Goal: Task Accomplishment & Management: Manage account settings

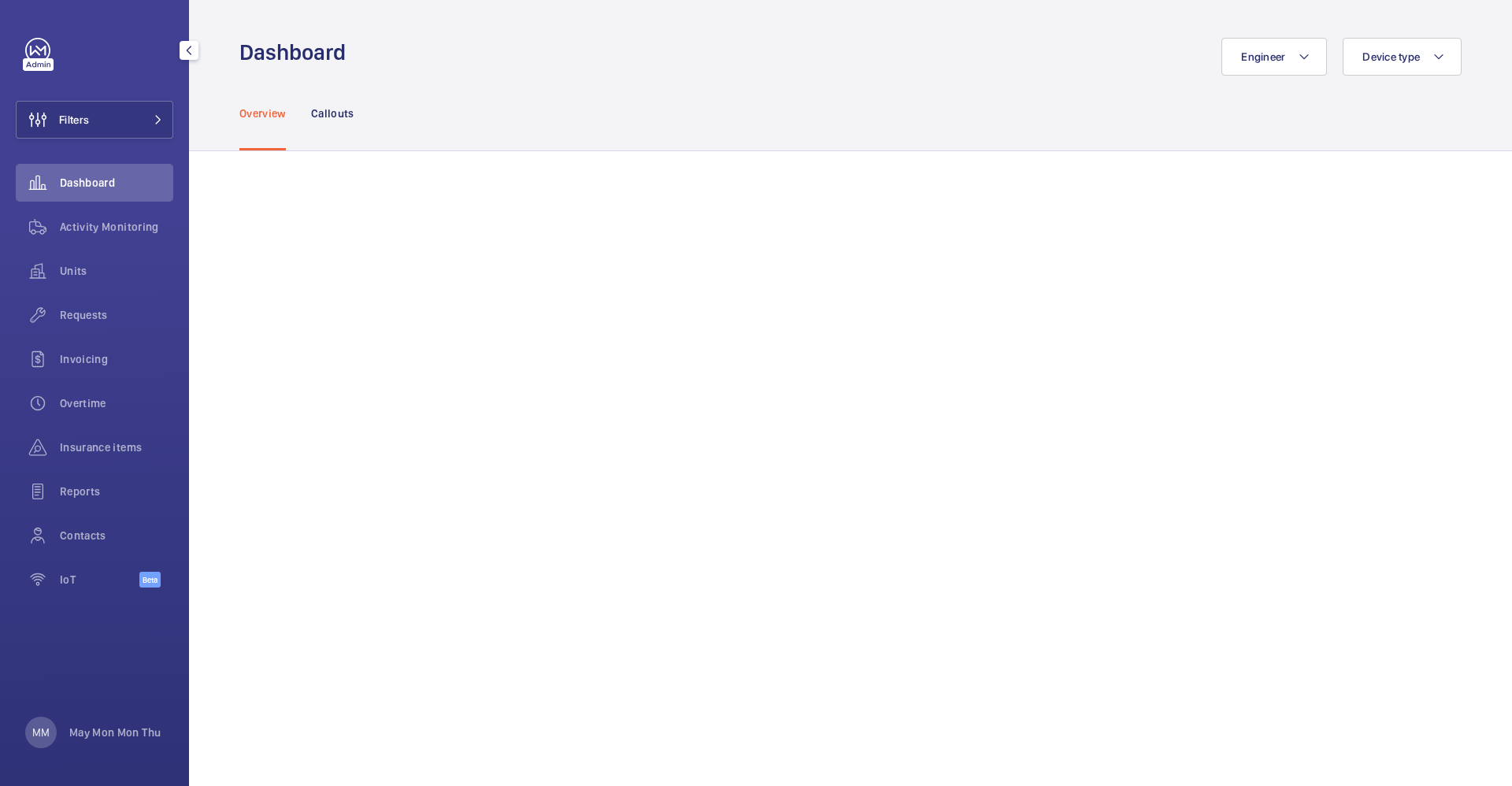
click at [106, 721] on div "MM May Mon Mon Thu" at bounding box center [93, 732] width 136 height 31
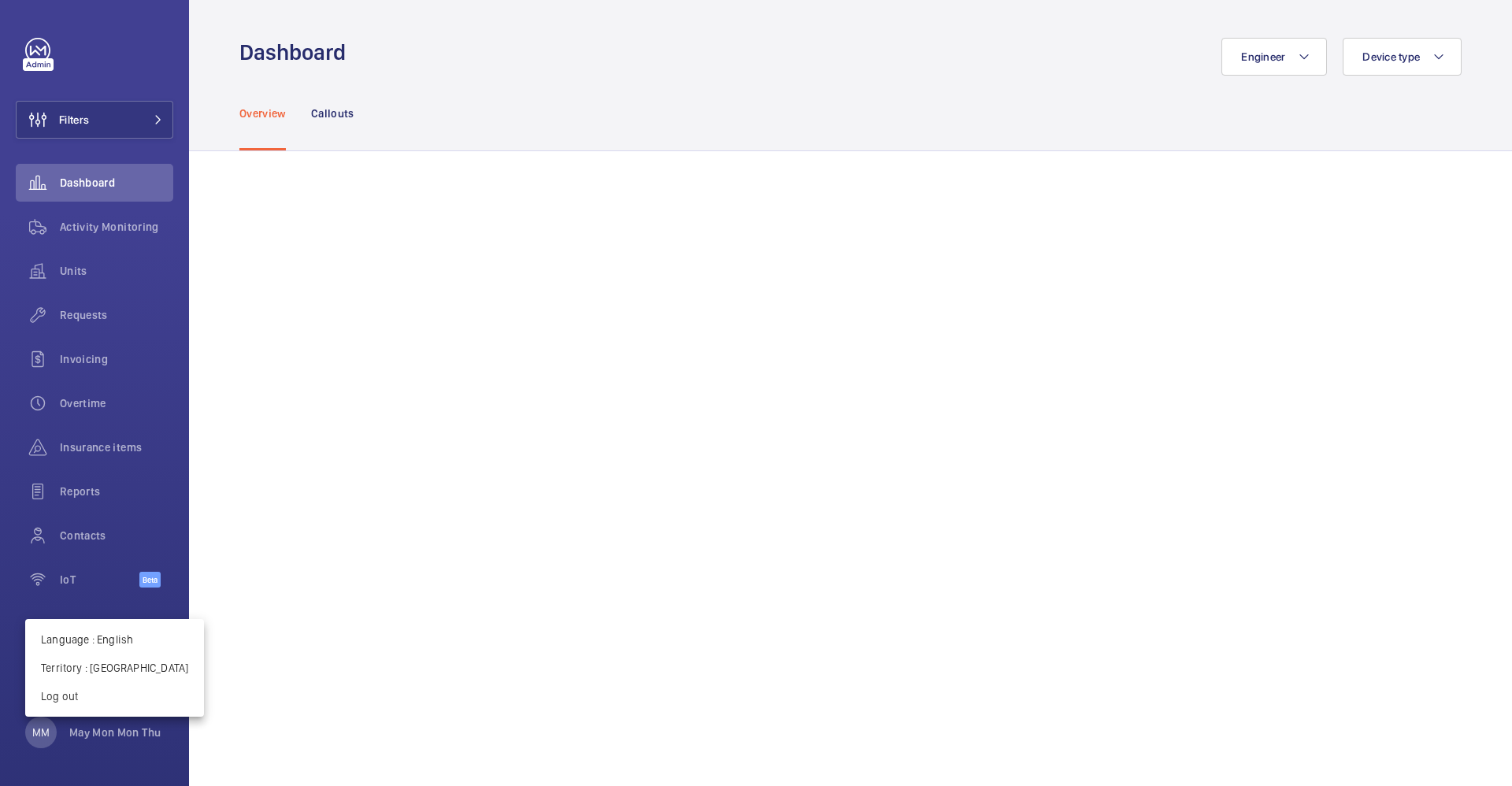
click at [103, 735] on div at bounding box center [756, 393] width 1512 height 786
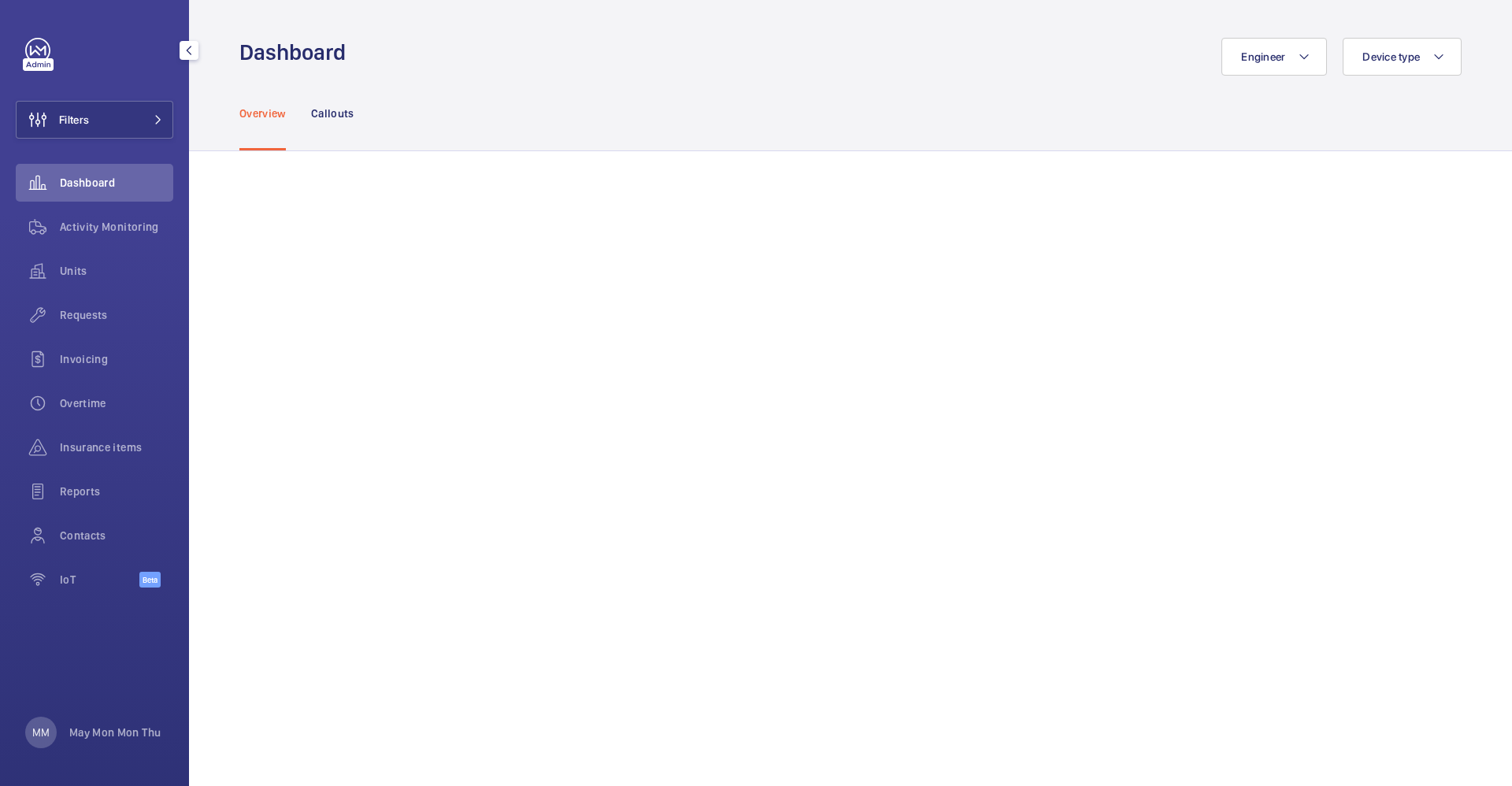
click at [103, 735] on p "May Mon Mon Thu" at bounding box center [115, 732] width 91 height 16
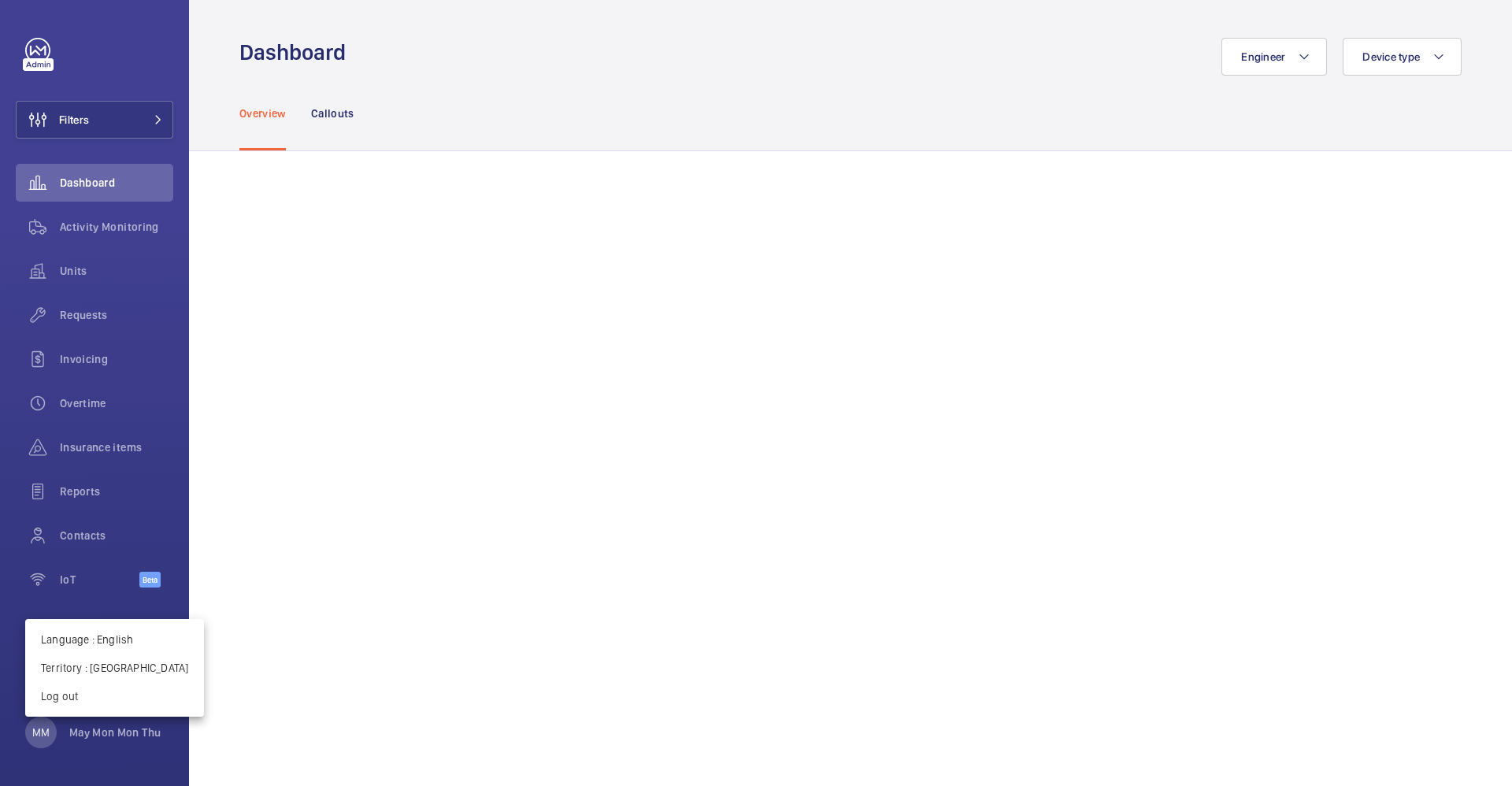
click at [120, 659] on p "Territory : Singapour" at bounding box center [114, 667] width 147 height 16
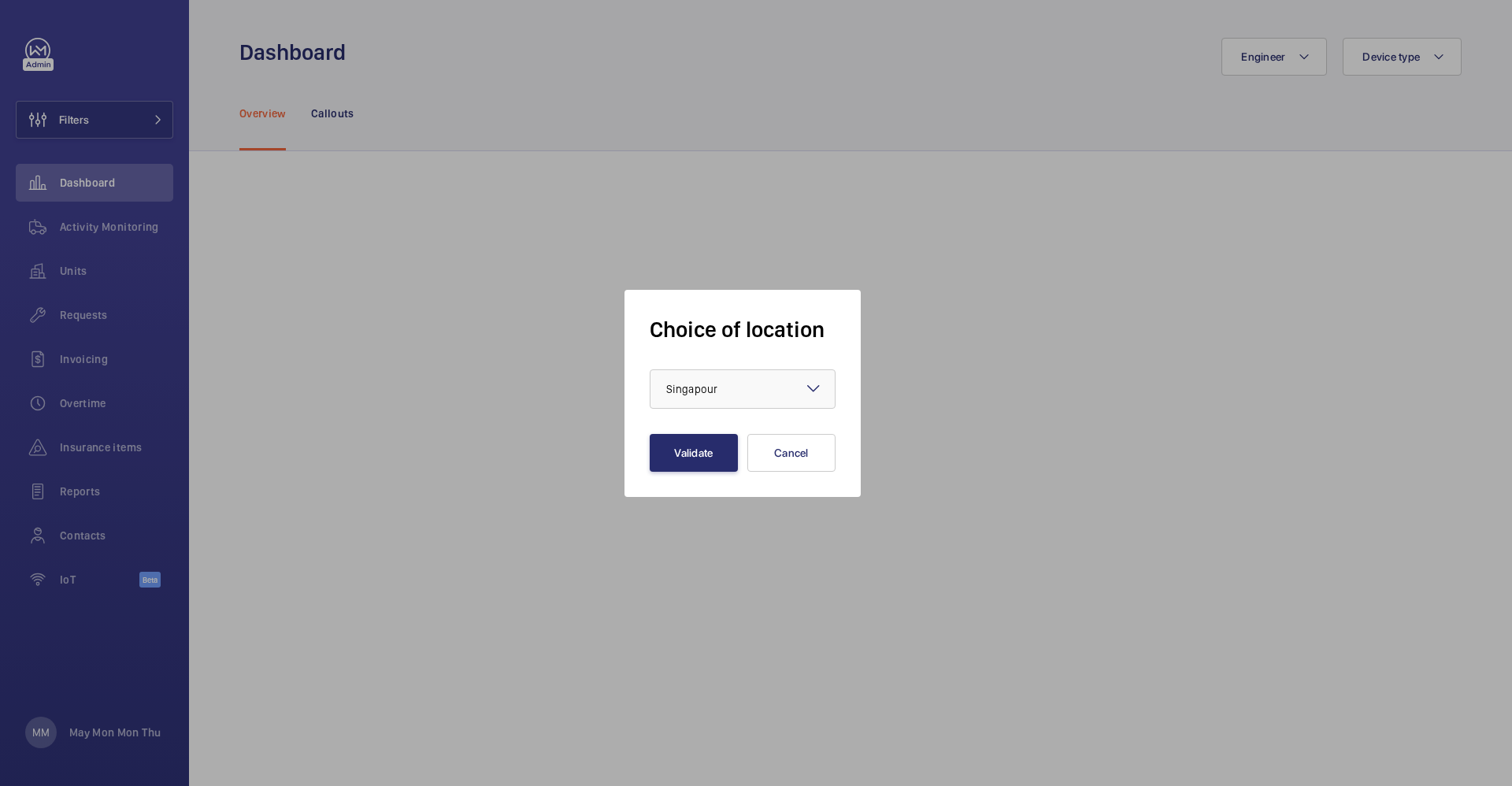
click at [707, 376] on div at bounding box center [742, 389] width 185 height 38
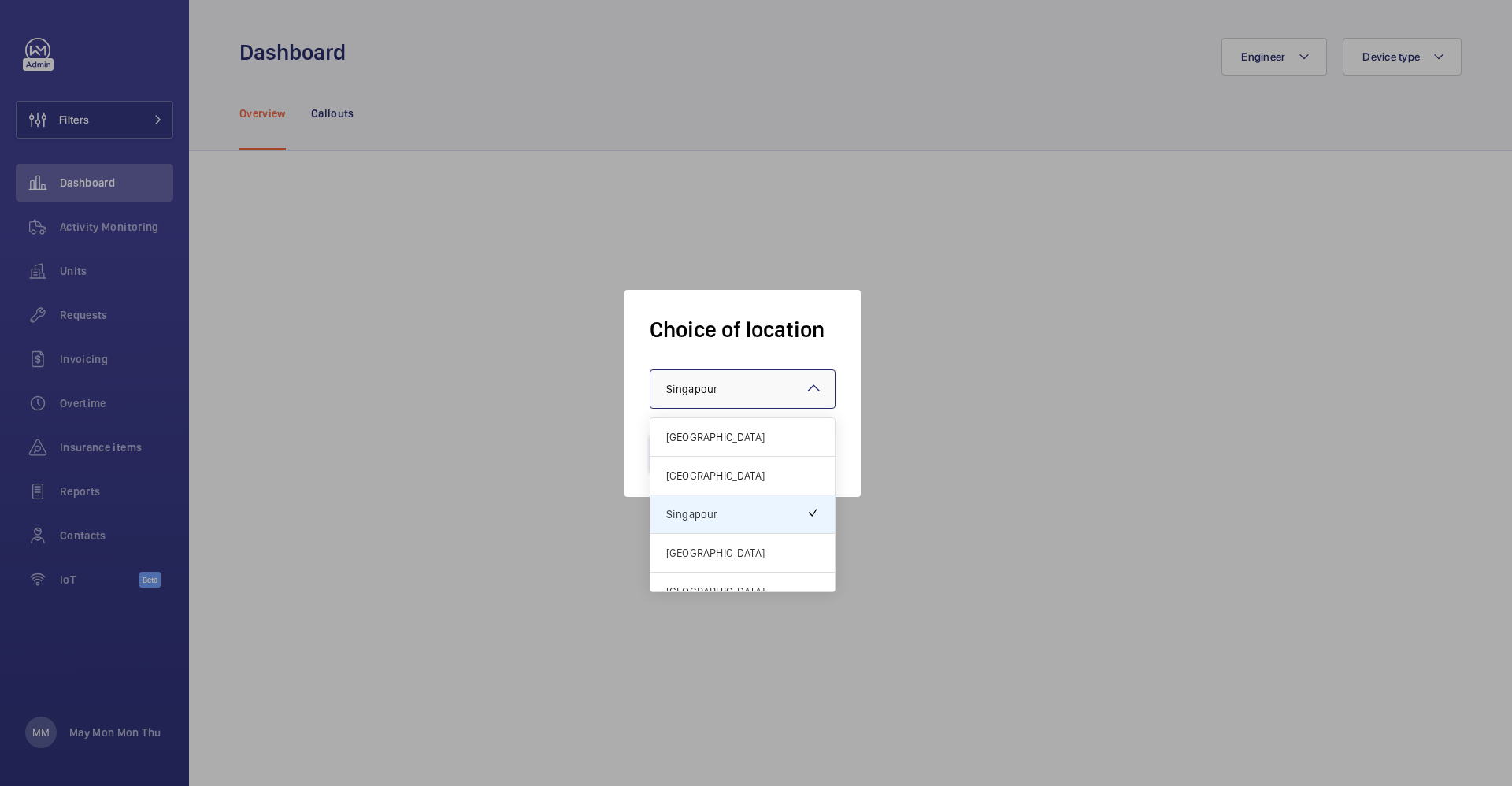
click at [716, 554] on span "[GEOGRAPHIC_DATA]" at bounding box center [742, 553] width 153 height 16
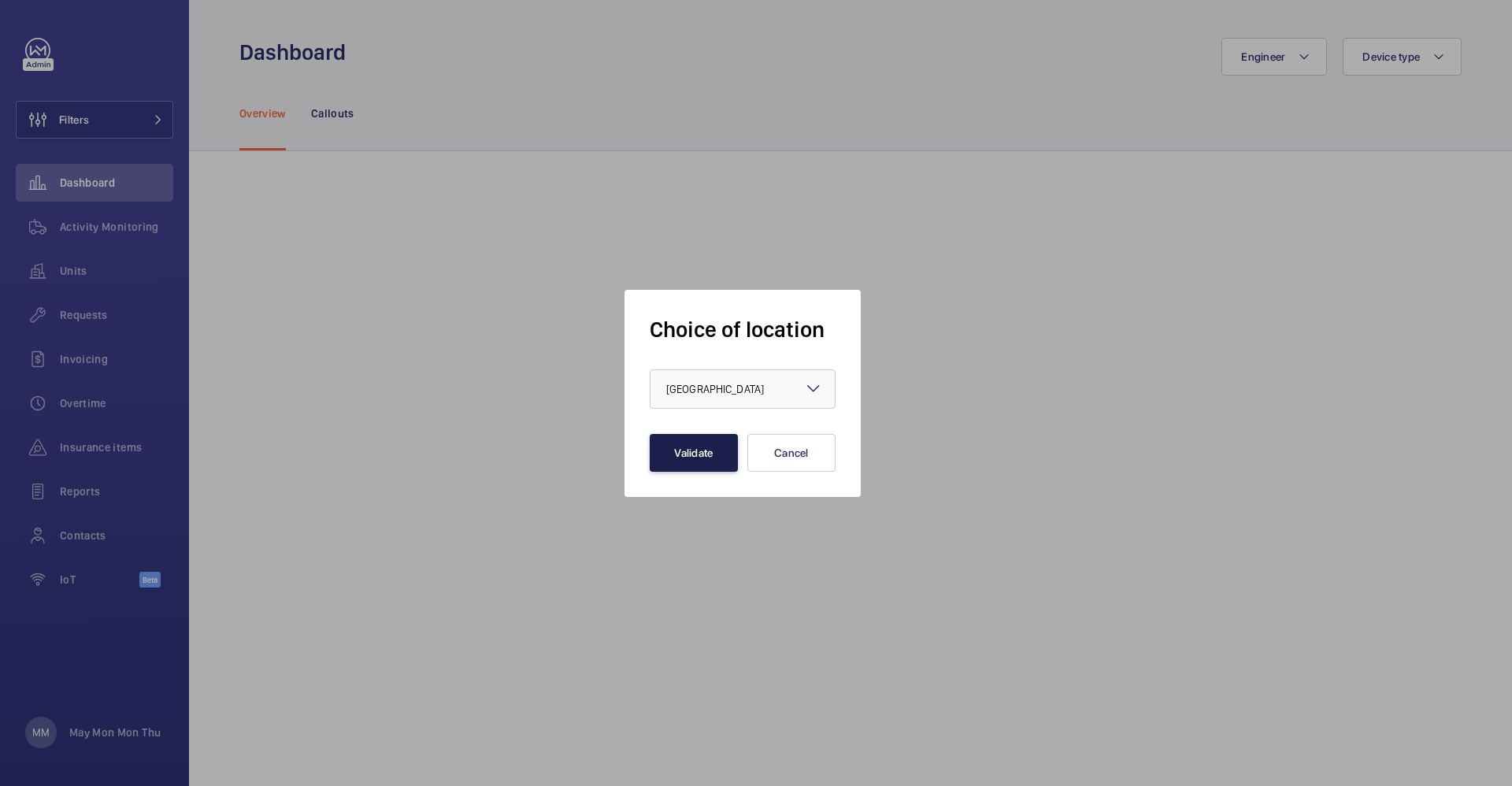
click at [692, 445] on button "Validate" at bounding box center [694, 453] width 89 height 38
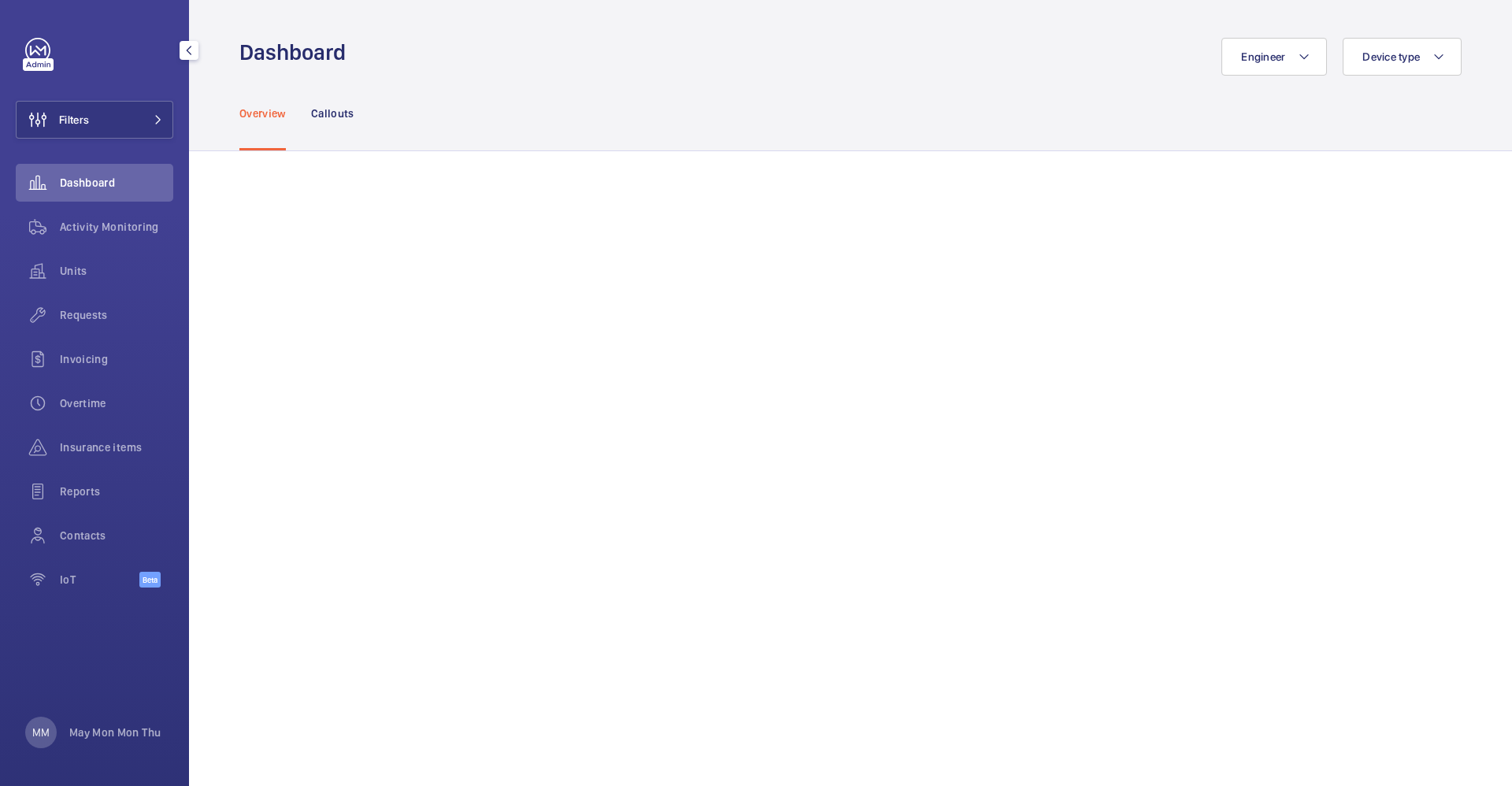
click at [97, 309] on span "Requests" at bounding box center [116, 314] width 113 height 16
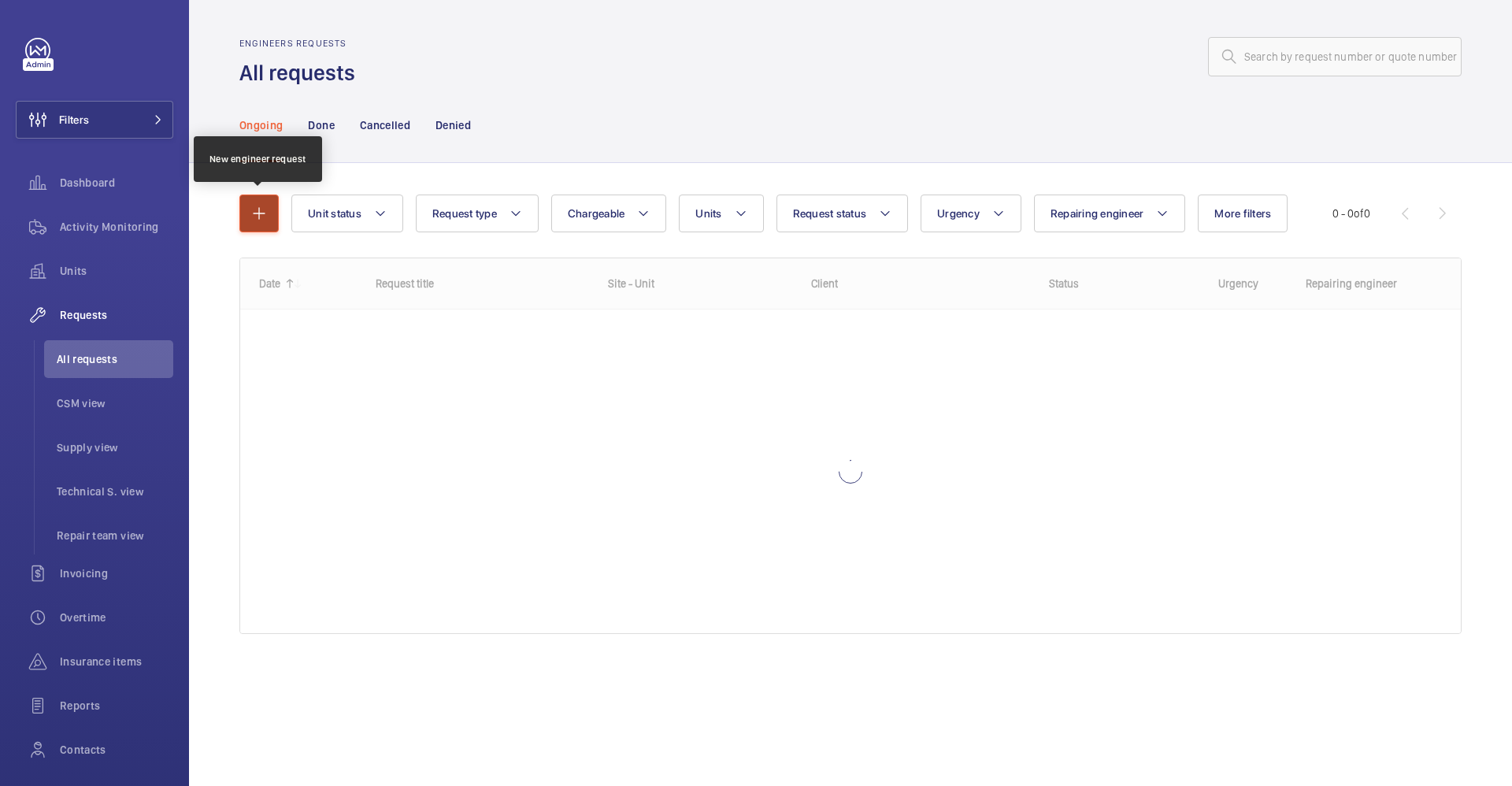
click at [261, 218] on mat-icon "button" at bounding box center [259, 213] width 19 height 19
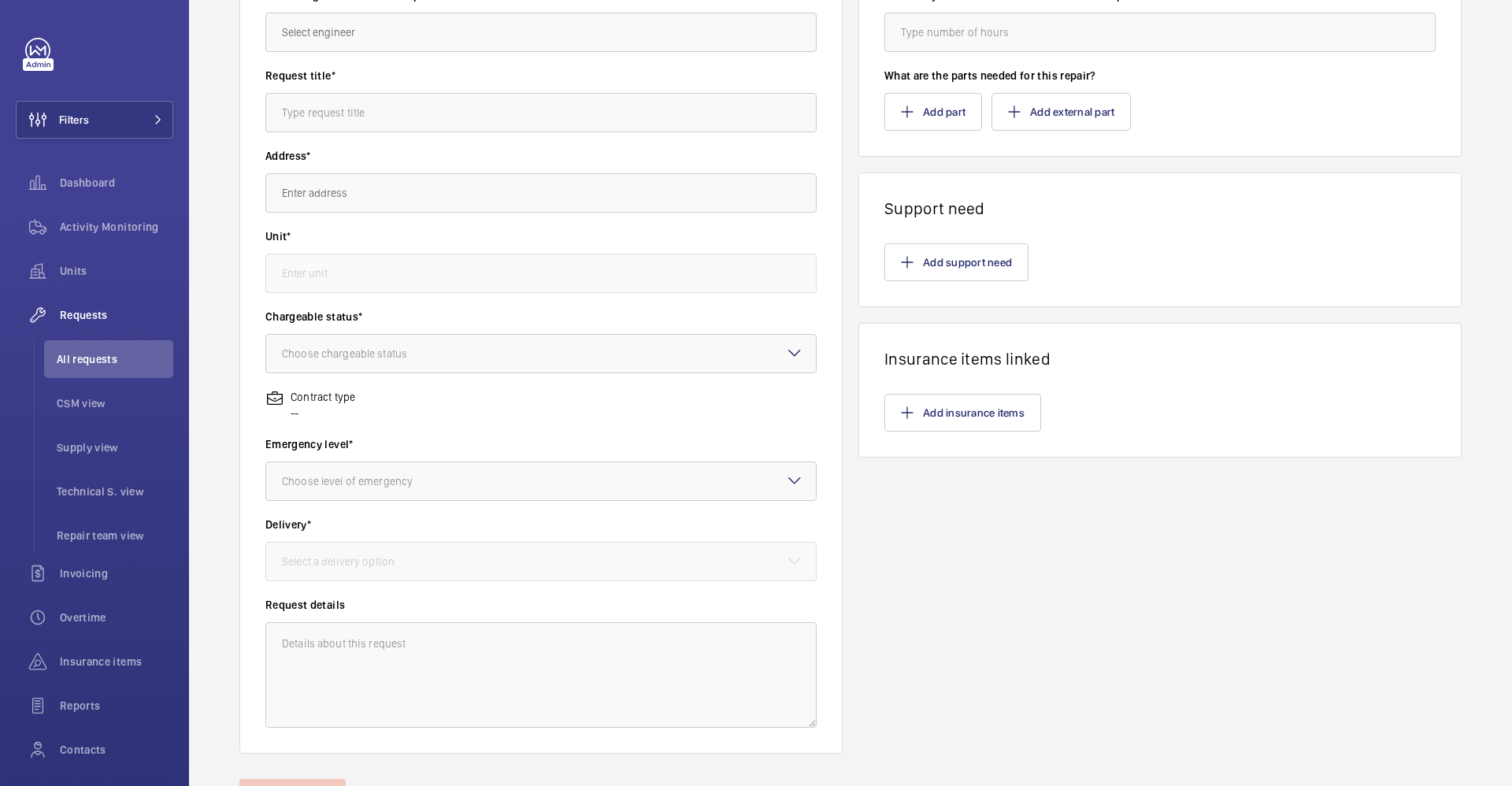
scroll to position [170, 0]
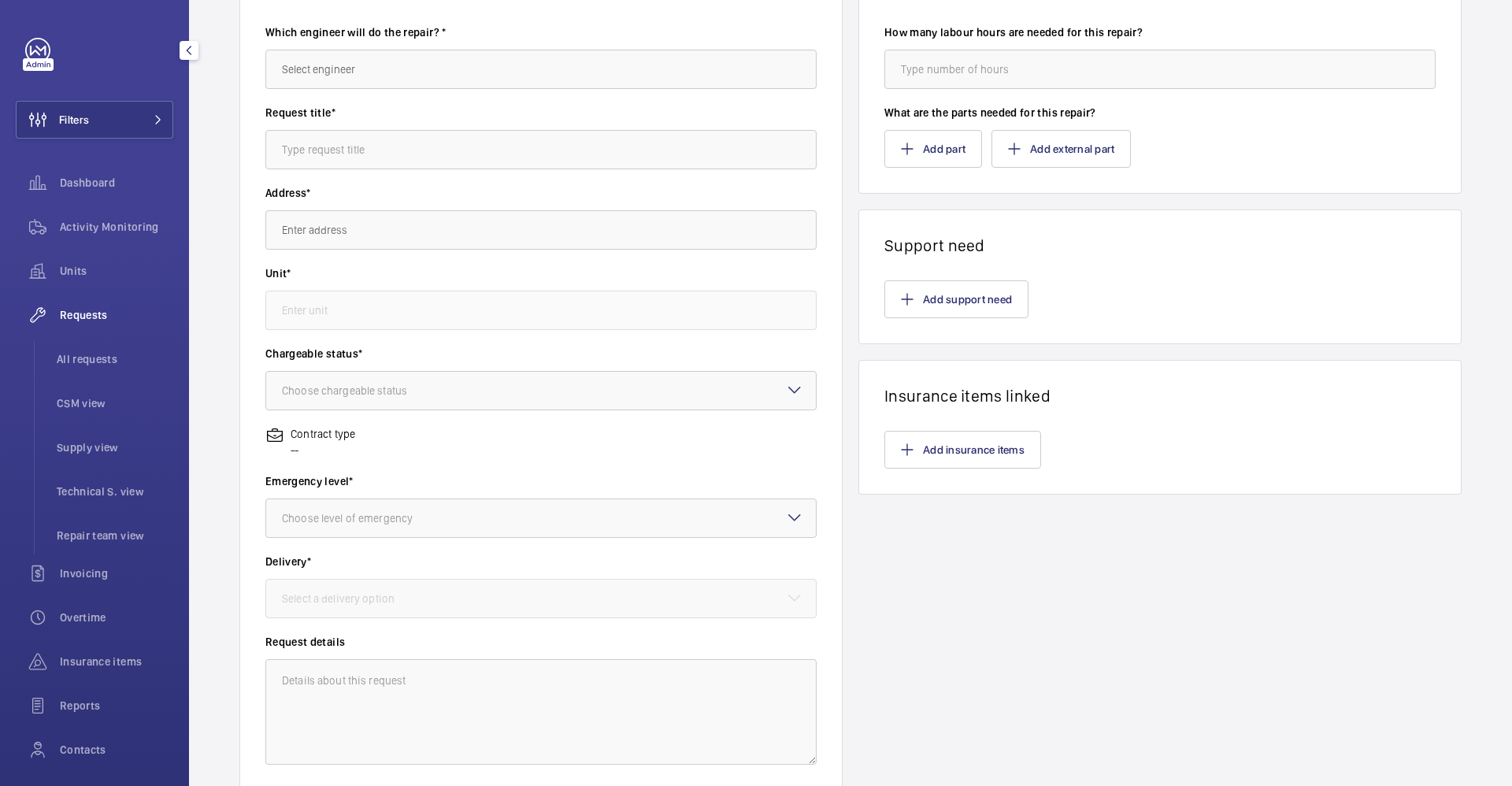
click at [52, 405] on li "CSM view" at bounding box center [108, 403] width 129 height 38
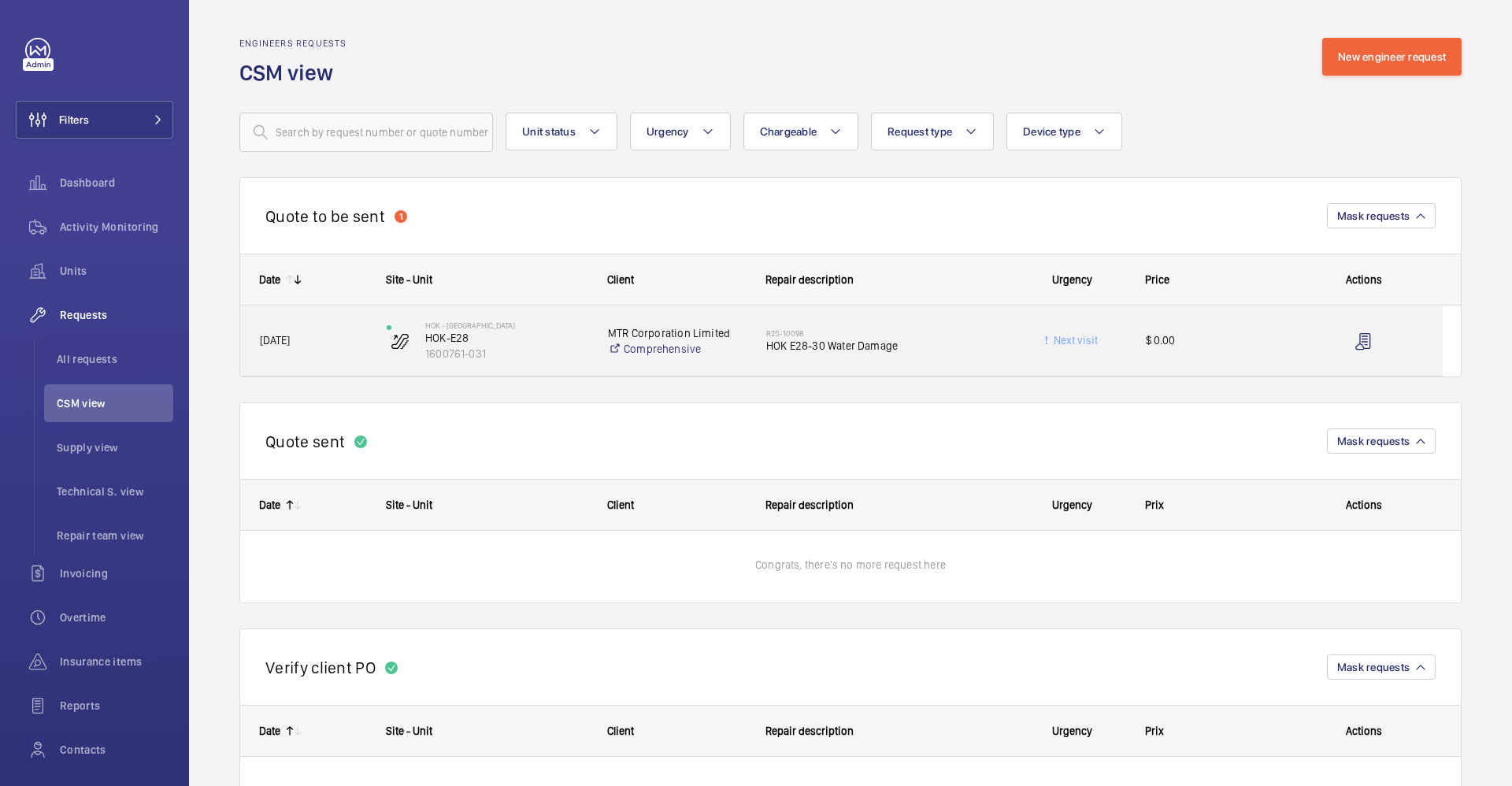
click at [516, 343] on p "HOK-E28" at bounding box center [506, 338] width 162 height 16
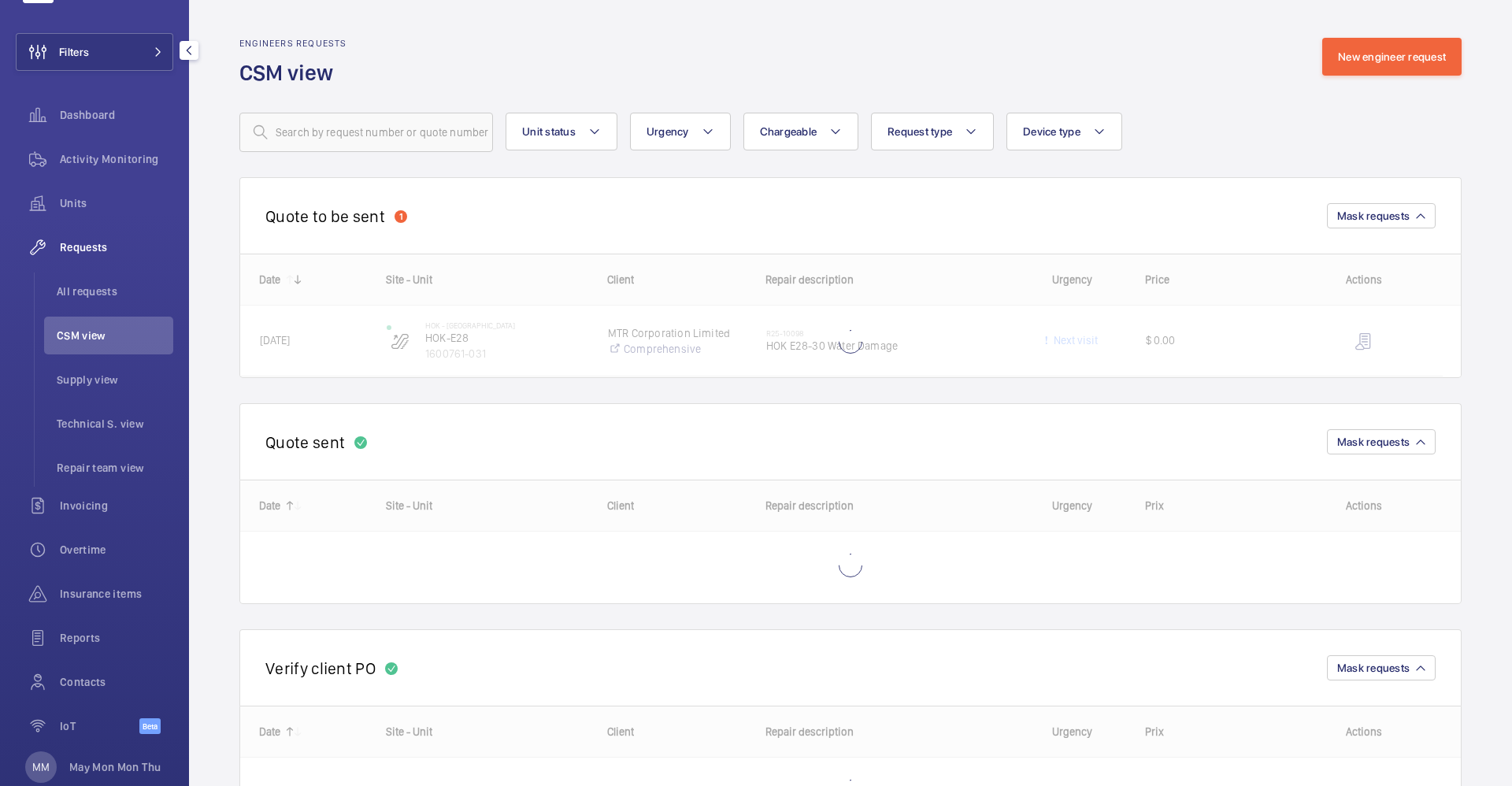
scroll to position [103, 0]
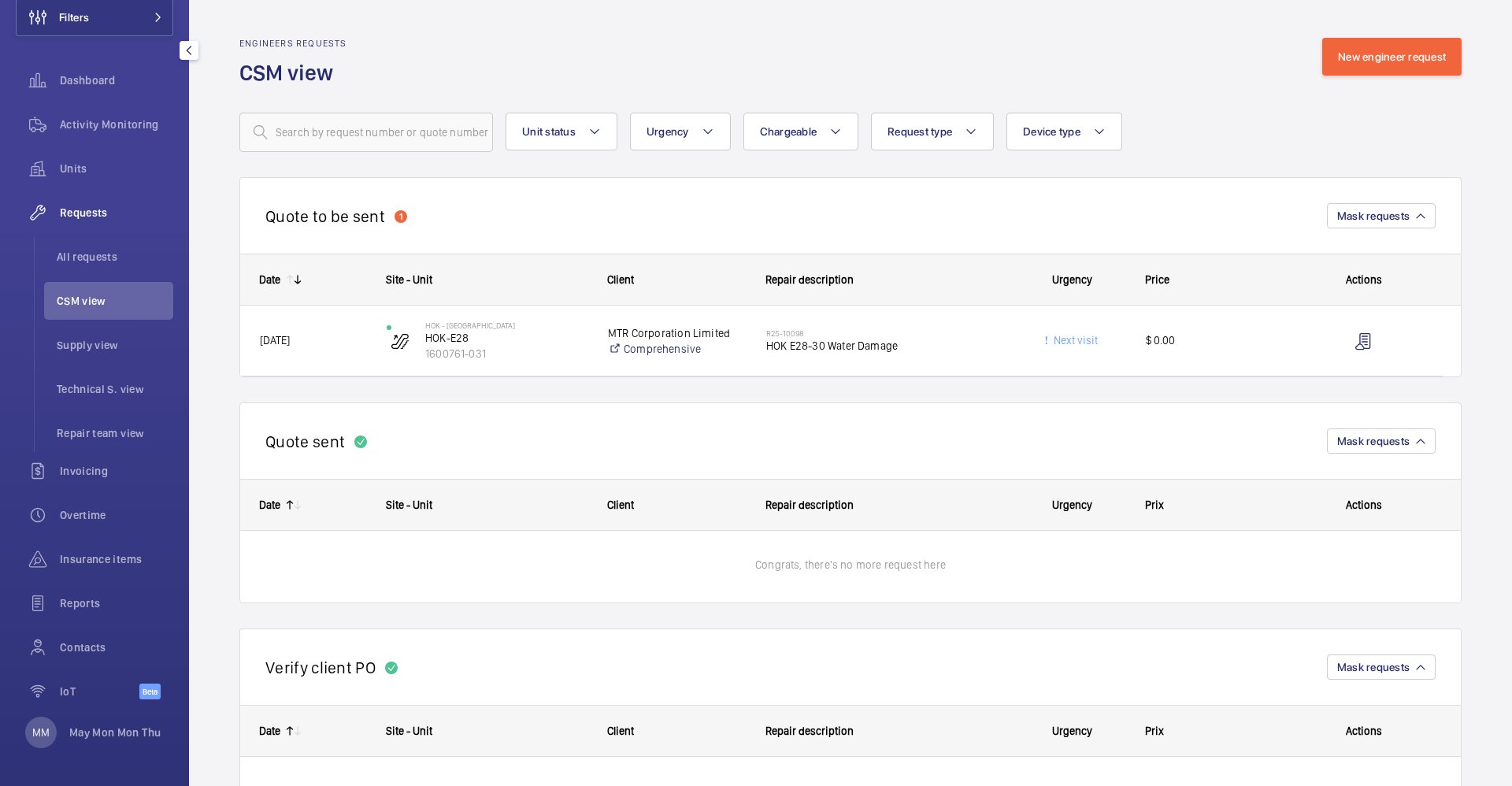
click at [99, 732] on p "May Mon Mon Thu" at bounding box center [115, 732] width 91 height 16
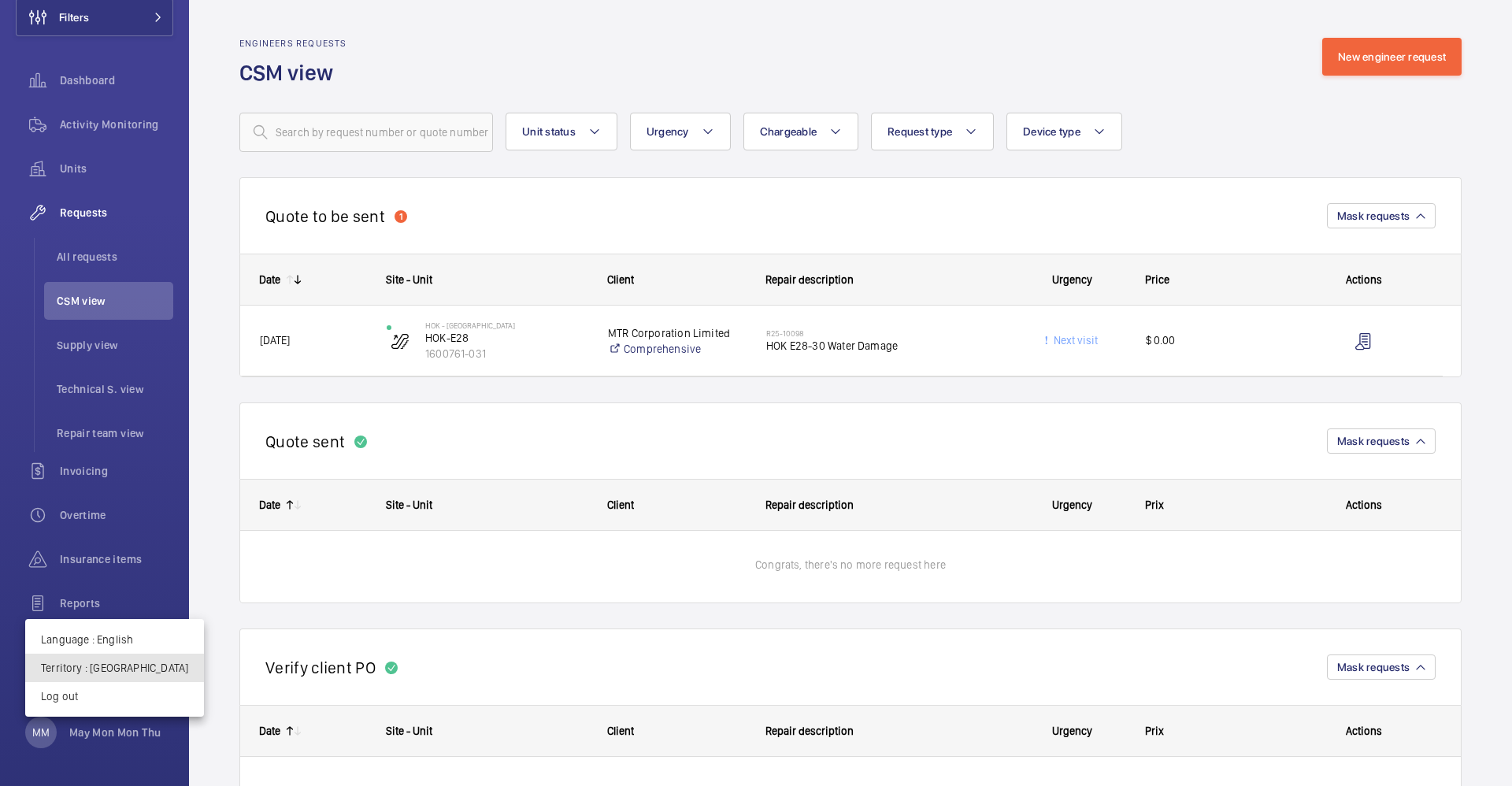
click at [116, 669] on p "Territory : [GEOGRAPHIC_DATA]" at bounding box center [114, 667] width 147 height 16
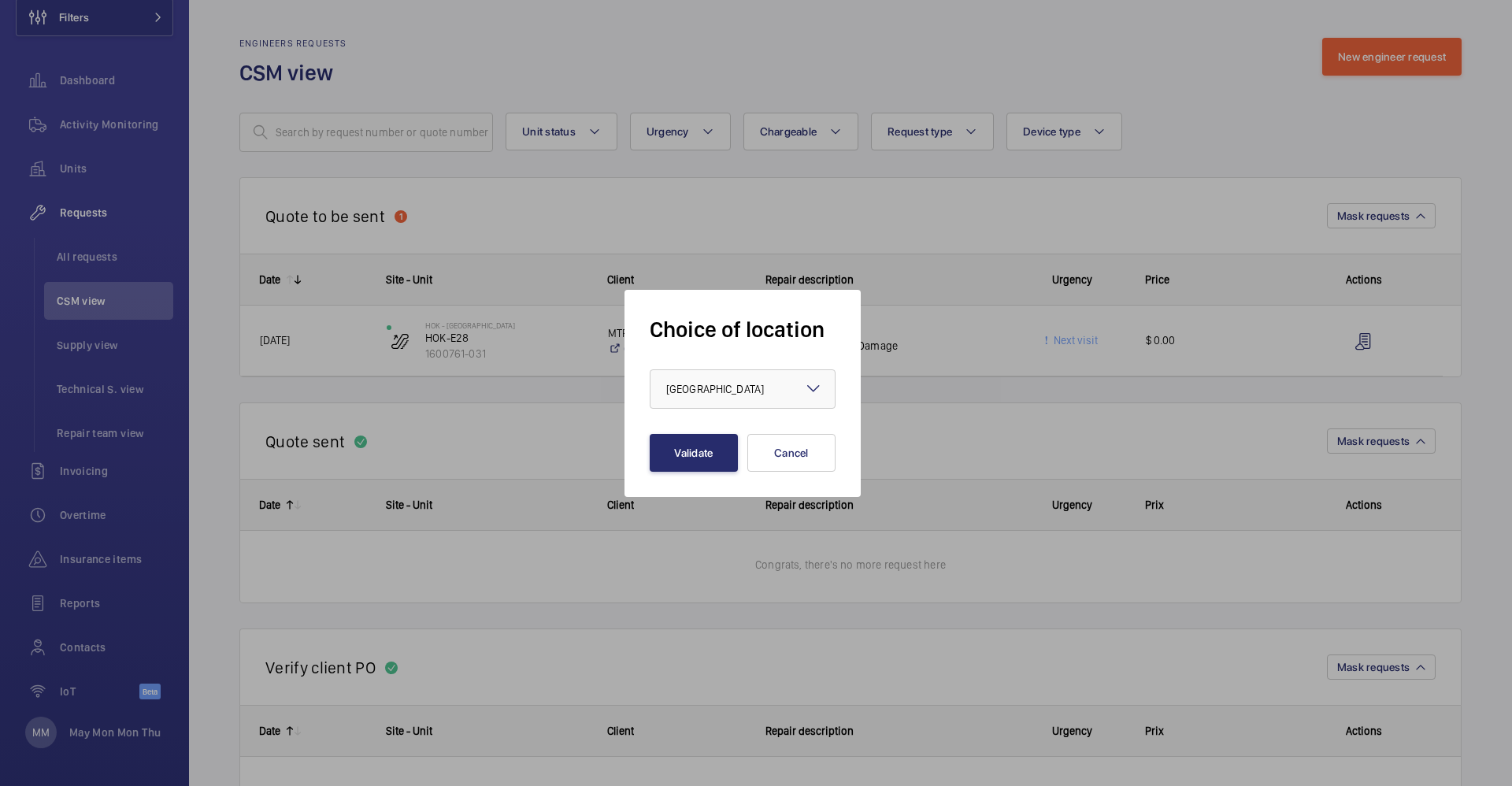
click at [700, 395] on div "× Hong Kong" at bounding box center [735, 389] width 137 height 16
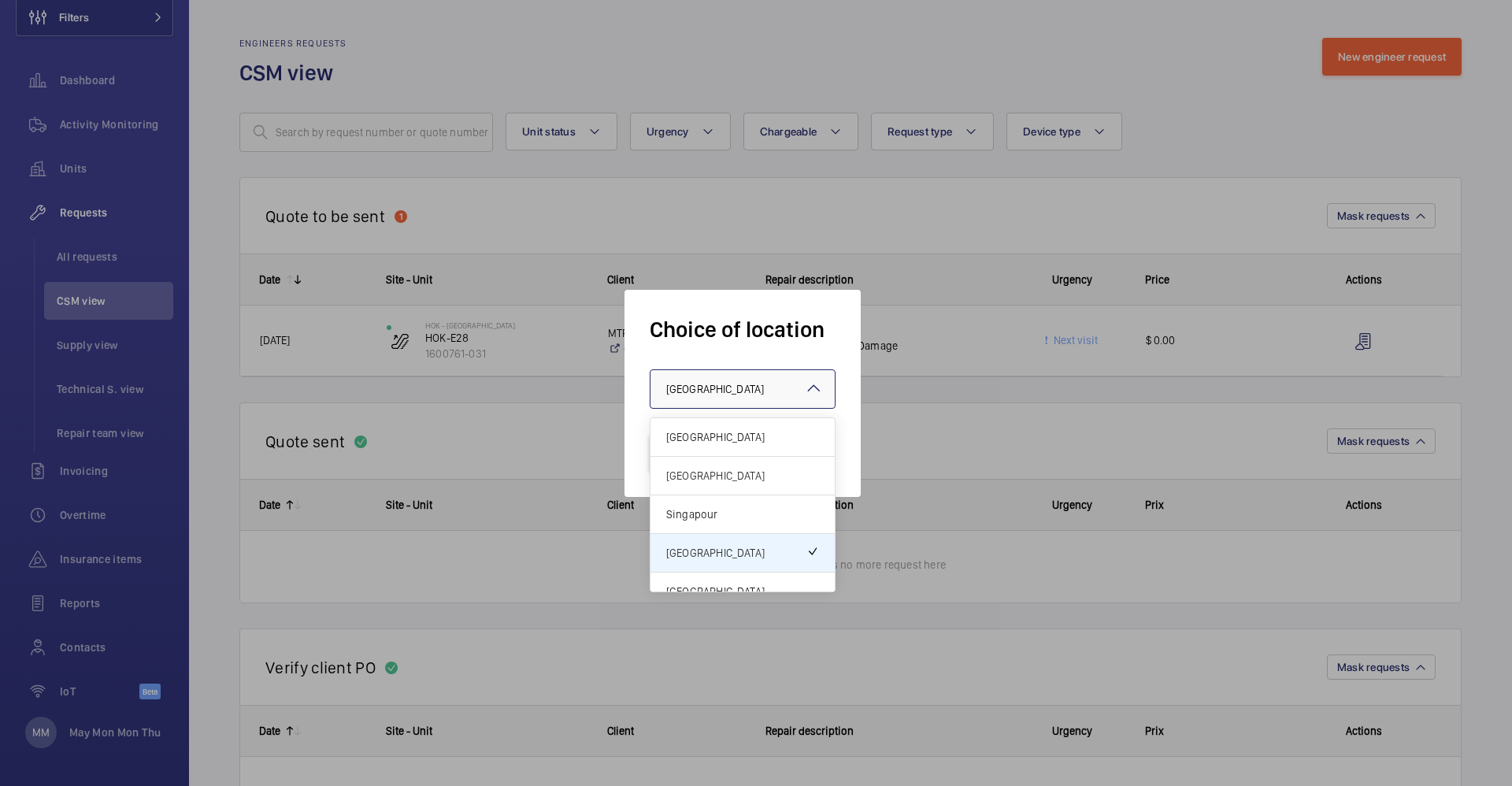
click at [707, 487] on div "[GEOGRAPHIC_DATA]" at bounding box center [742, 476] width 185 height 39
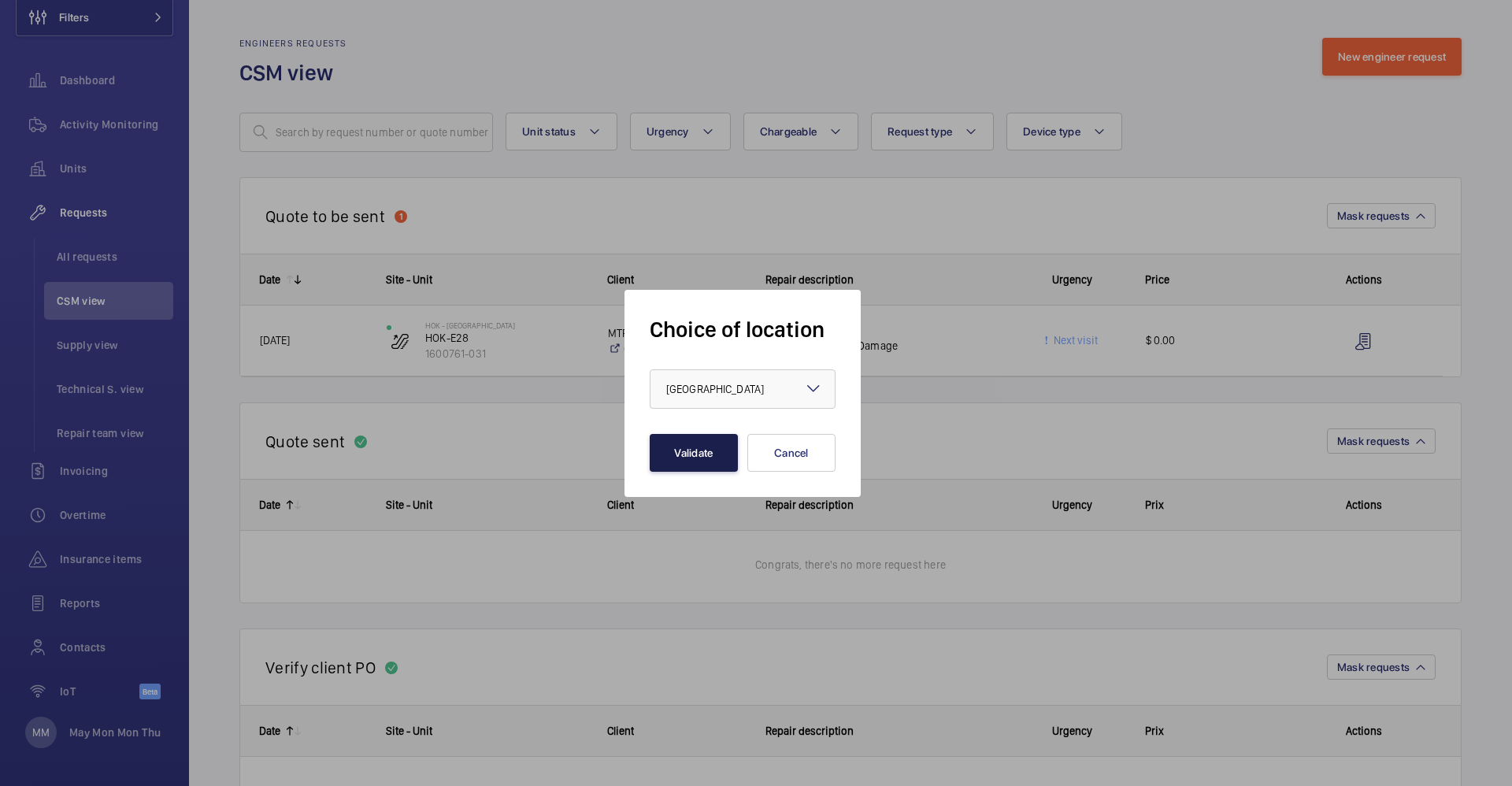
click at [712, 453] on button "Validate" at bounding box center [694, 453] width 89 height 38
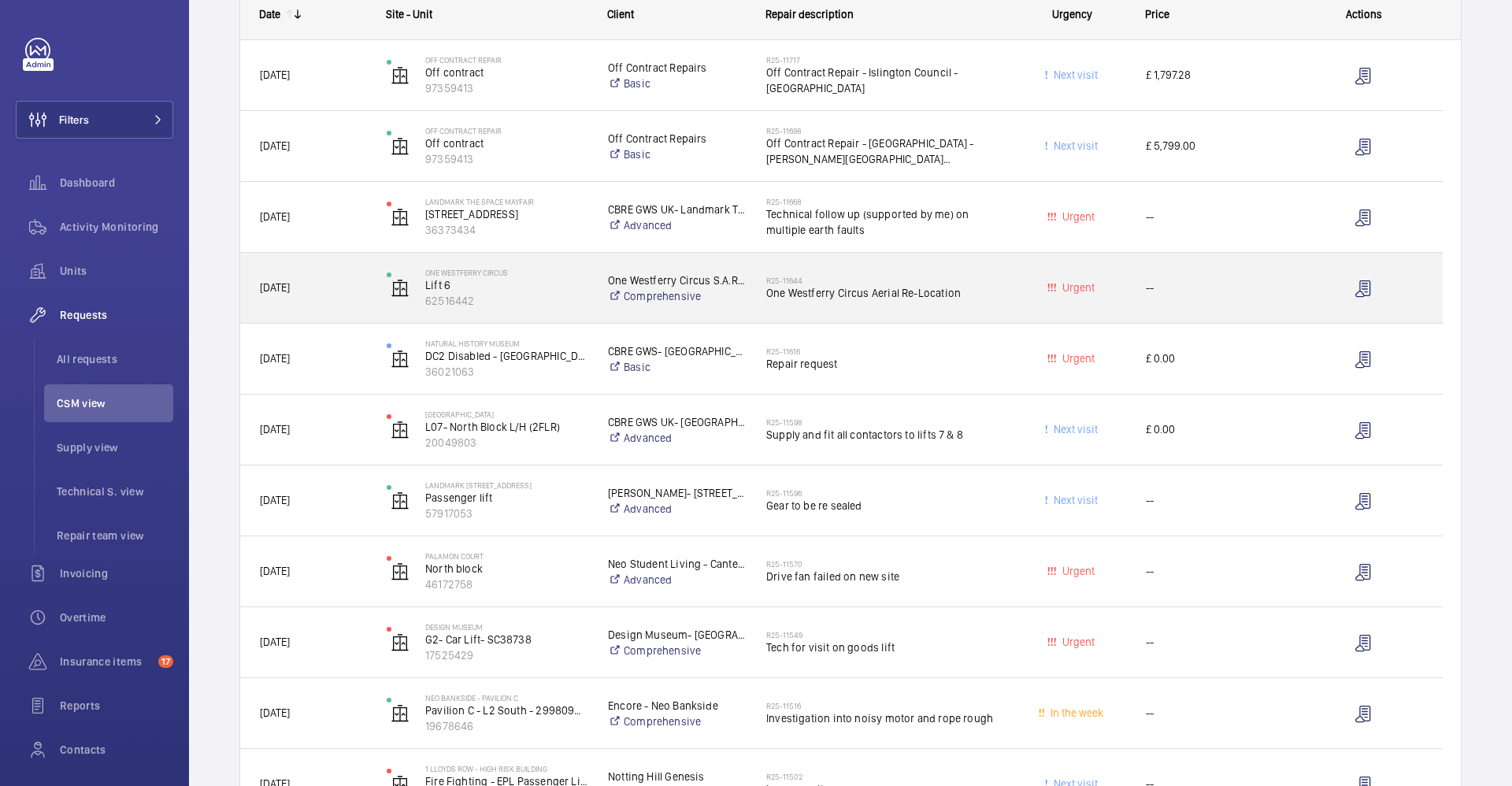
scroll to position [472, 0]
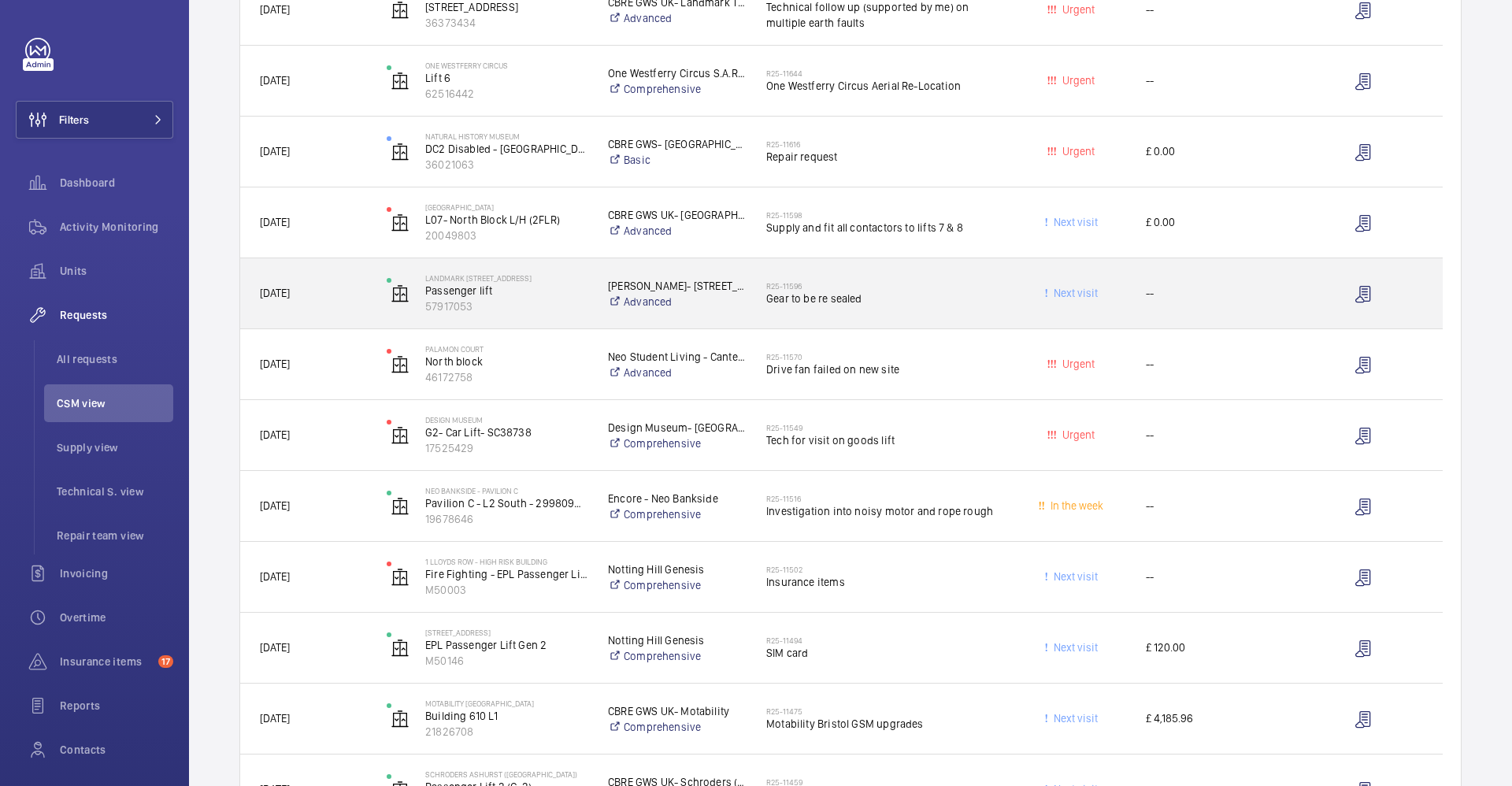
click at [969, 321] on div "R25-11596 Gear to be re sealed" at bounding box center [873, 294] width 252 height 71
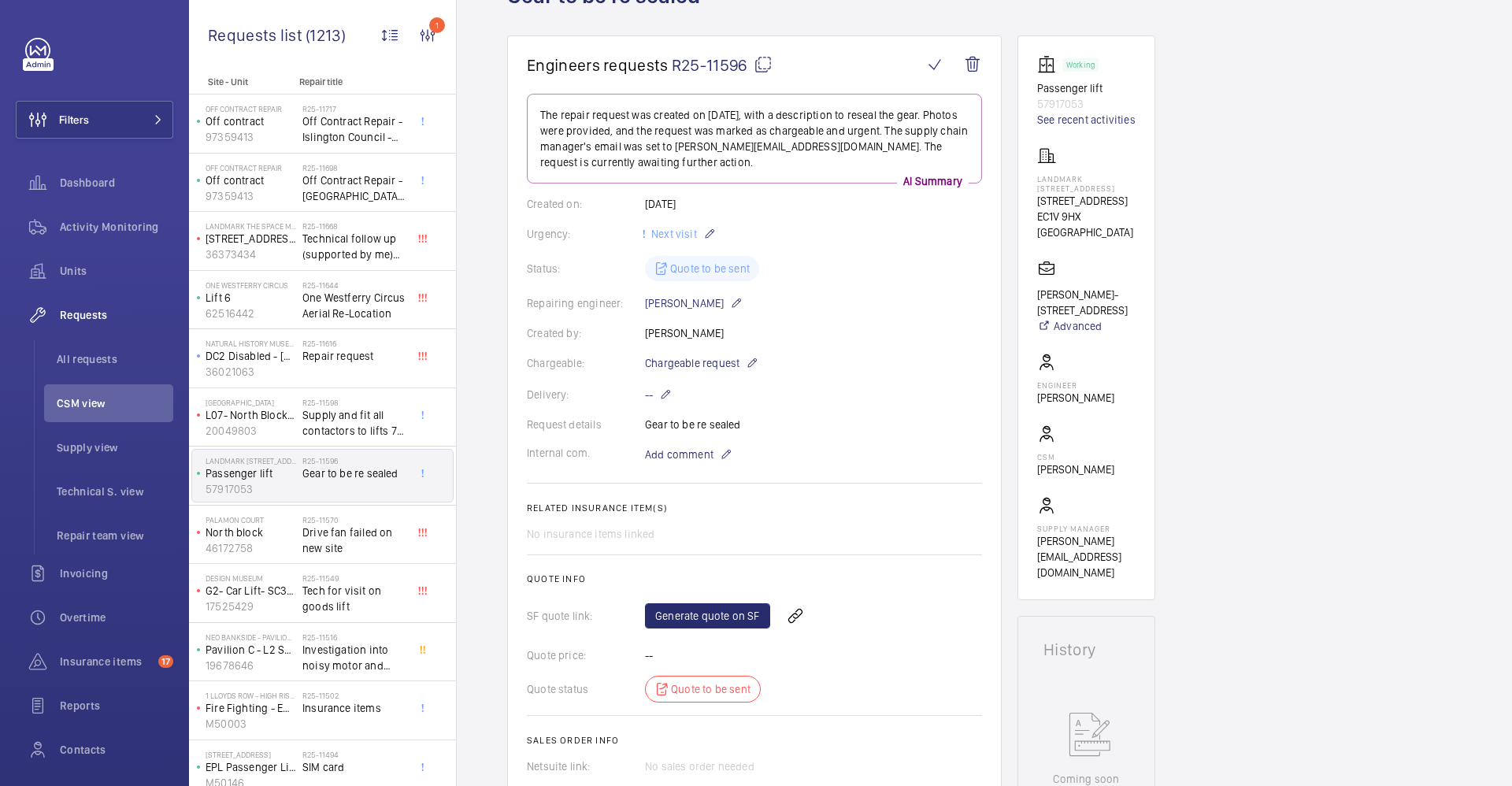
scroll to position [354, 0]
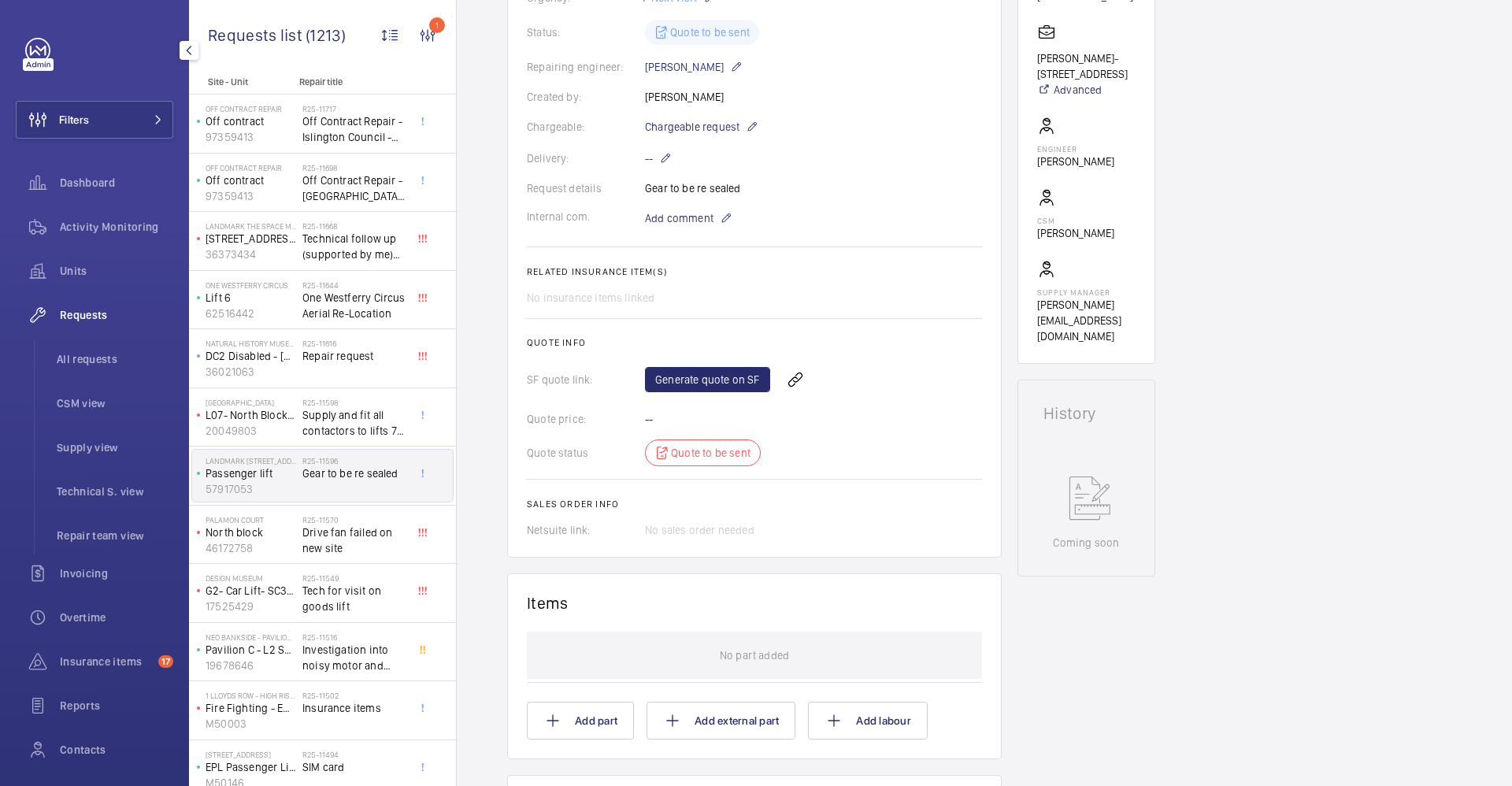
click at [104, 447] on span "Supply view" at bounding box center [115, 447] width 117 height 16
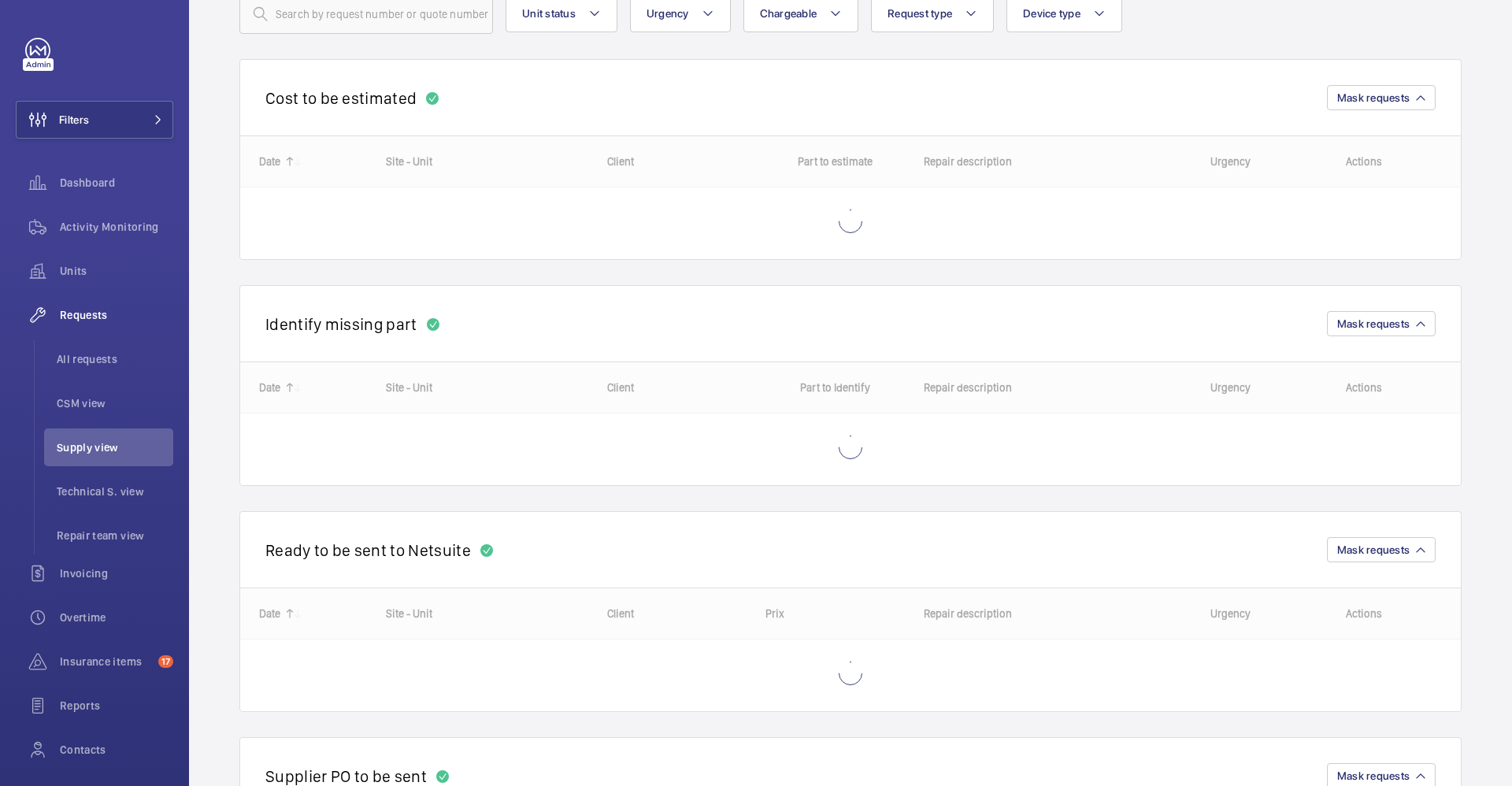
scroll to position [236, 0]
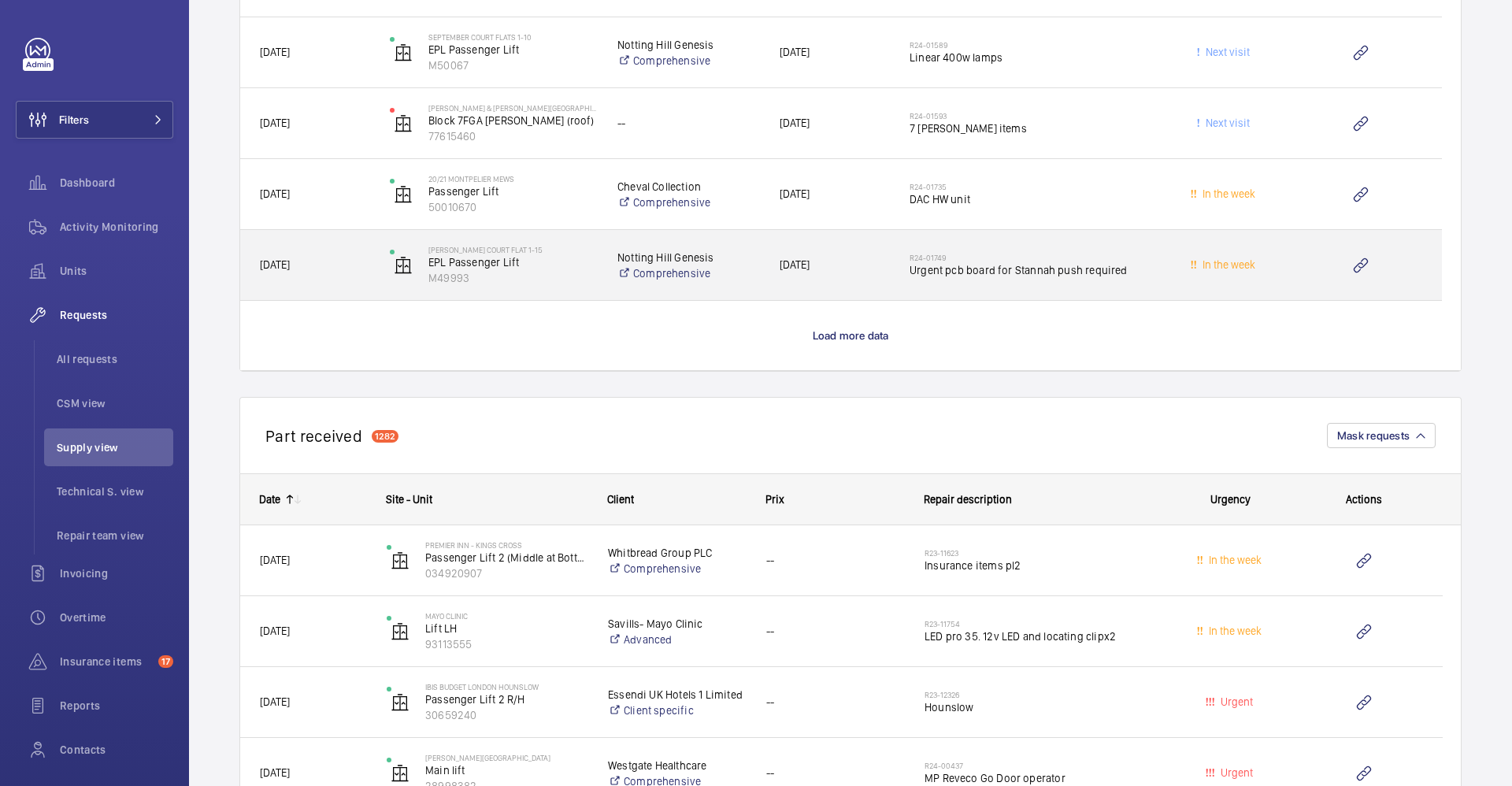
scroll to position [8030, 0]
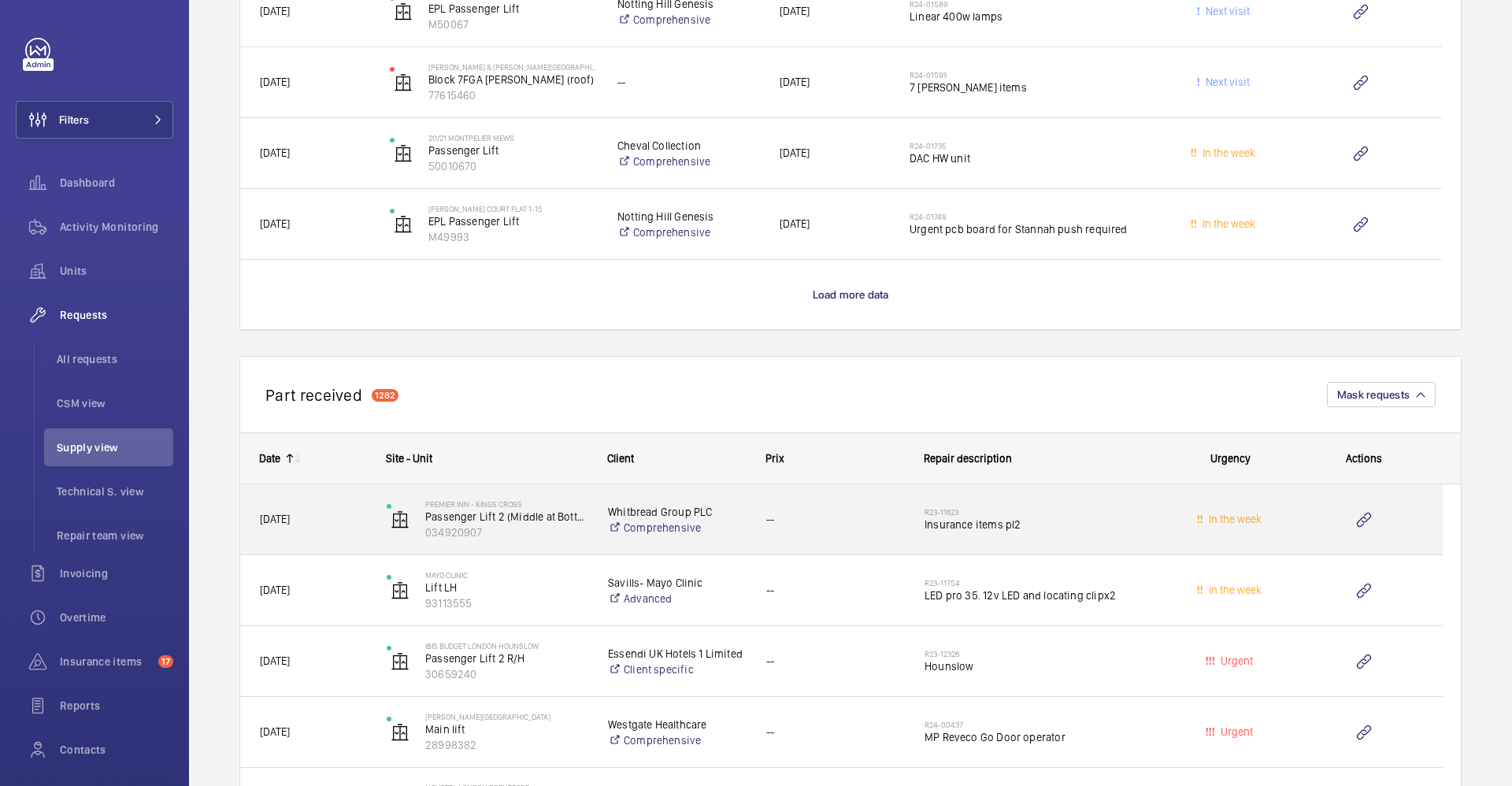
click at [550, 541] on div "Premier Inn - Kings Cross Passenger Lift 2 (Middle at Bottom) 034920907" at bounding box center [478, 520] width 220 height 65
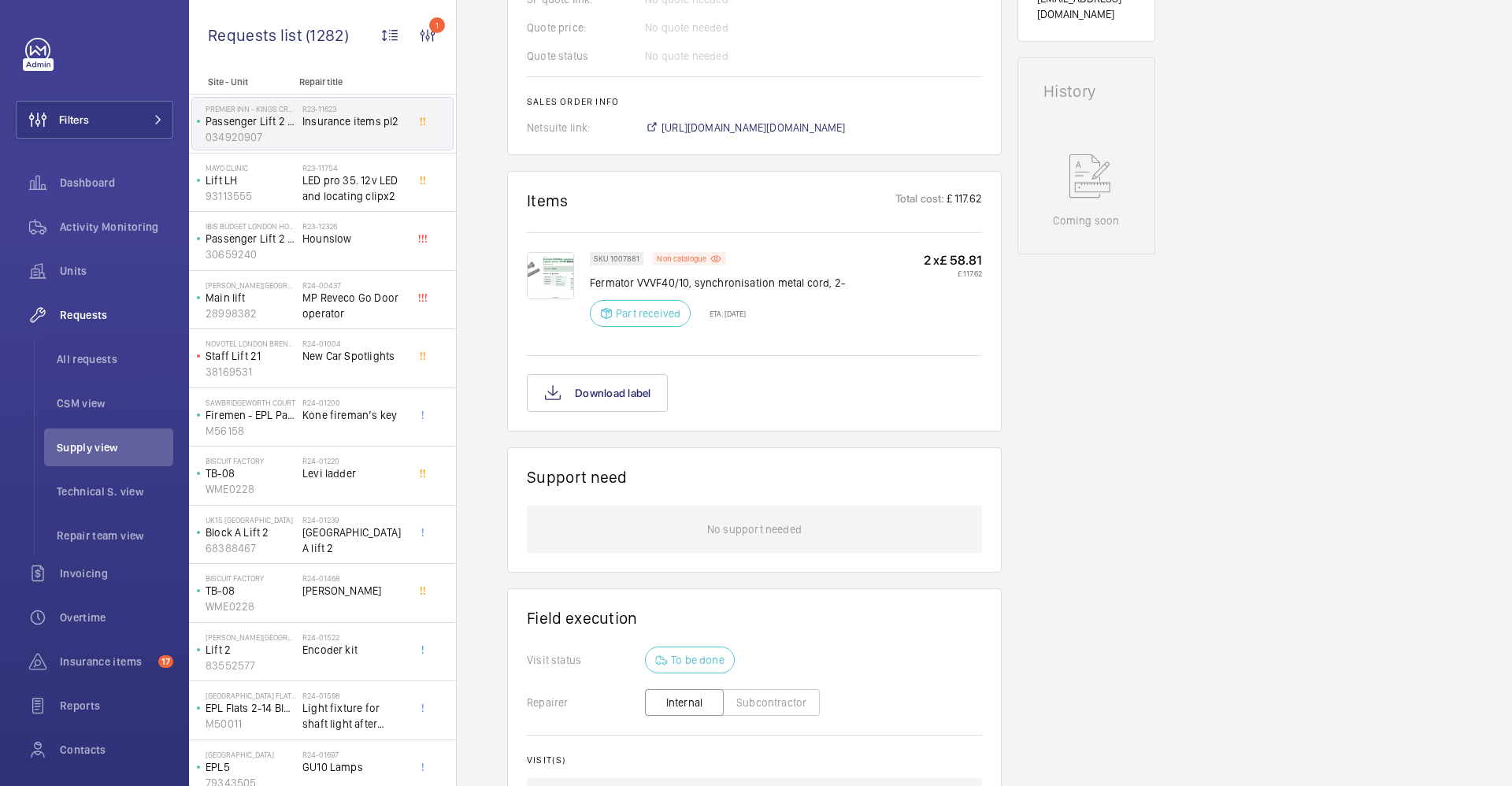
scroll to position [252, 0]
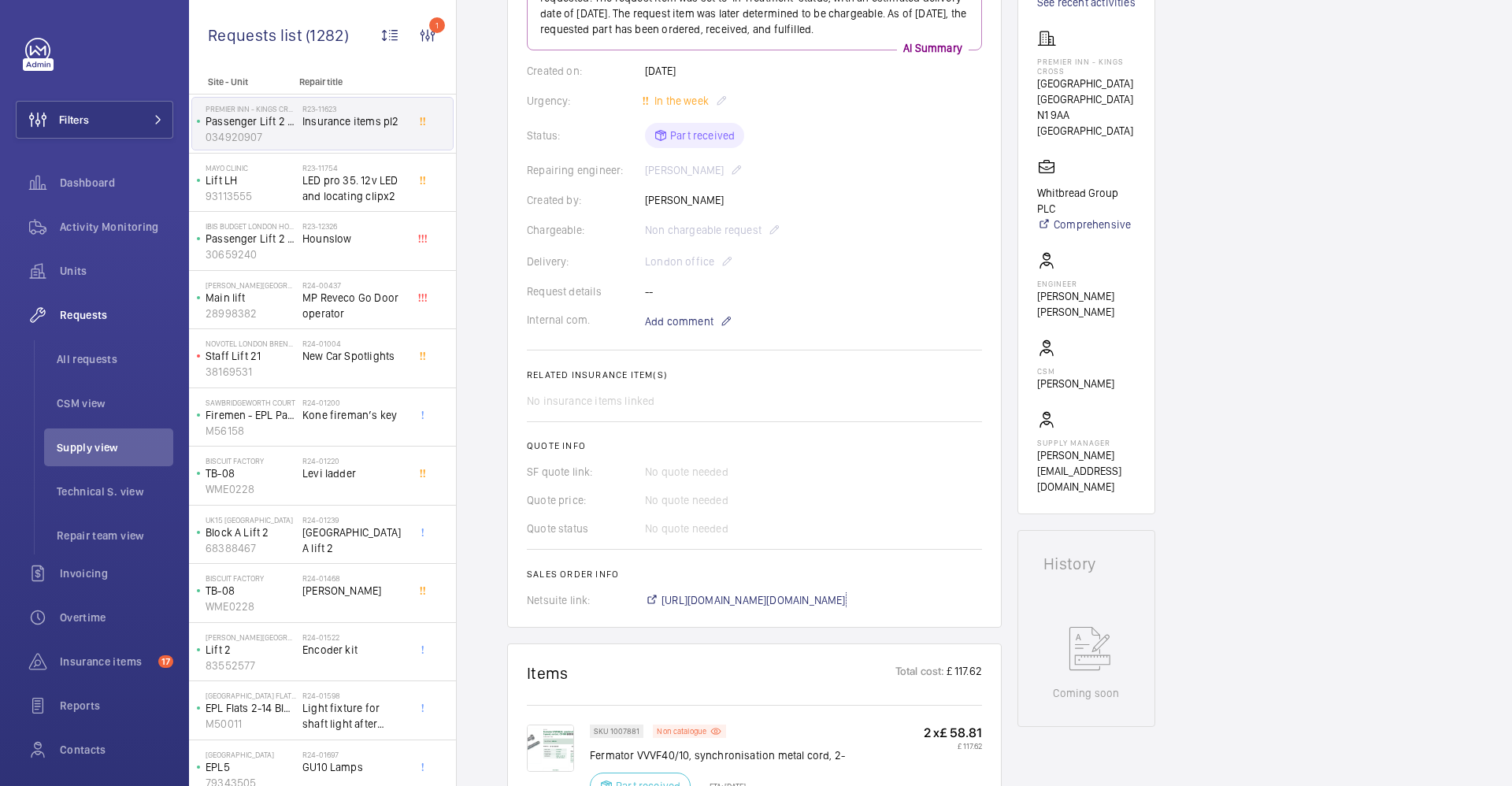
click at [794, 608] on span "[URL][DOMAIN_NAME][DOMAIN_NAME]" at bounding box center [753, 600] width 185 height 16
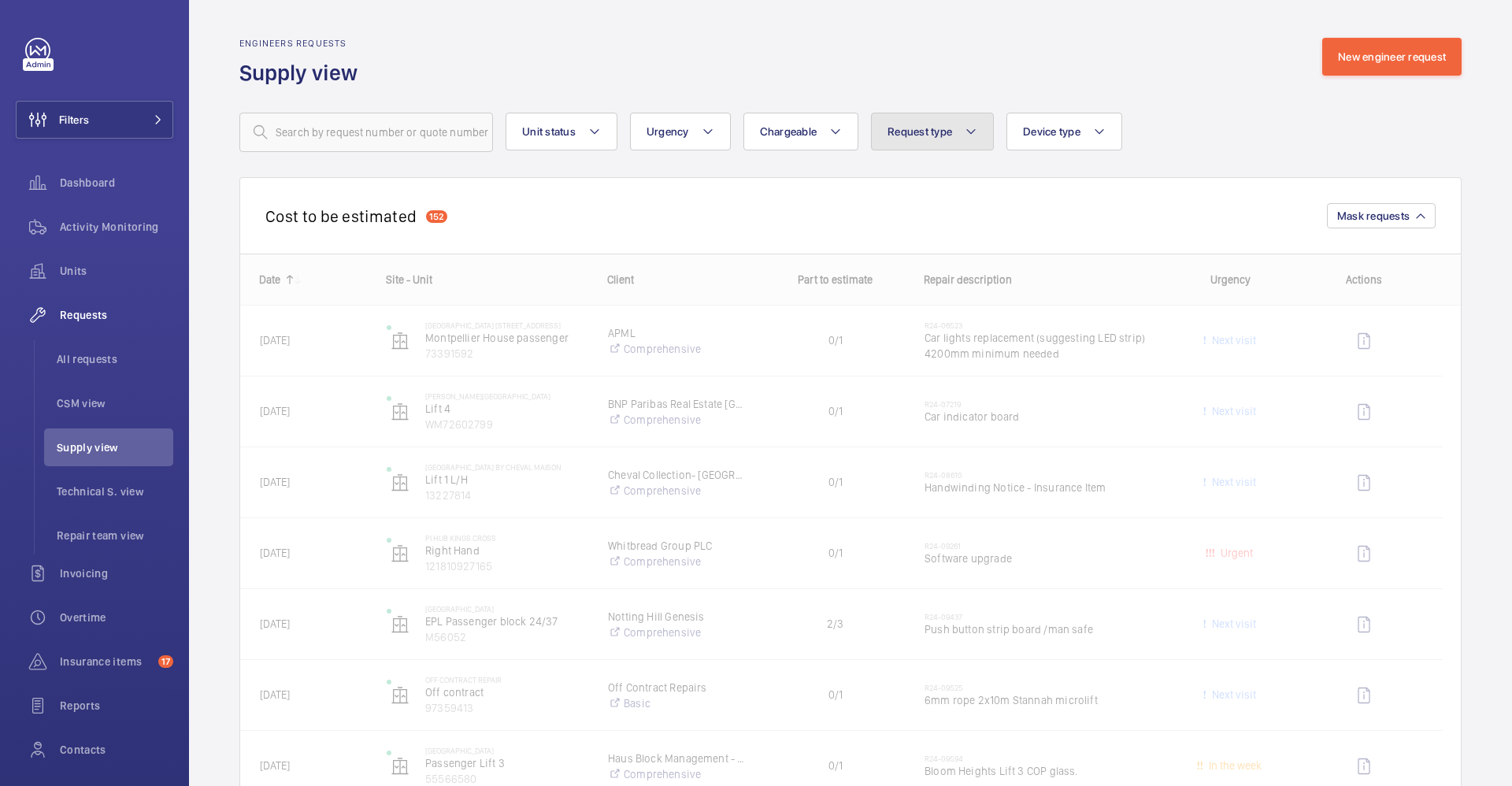
click at [985, 132] on button "Request type" at bounding box center [933, 132] width 122 height 38
click at [607, 133] on button "Unit status" at bounding box center [561, 132] width 112 height 38
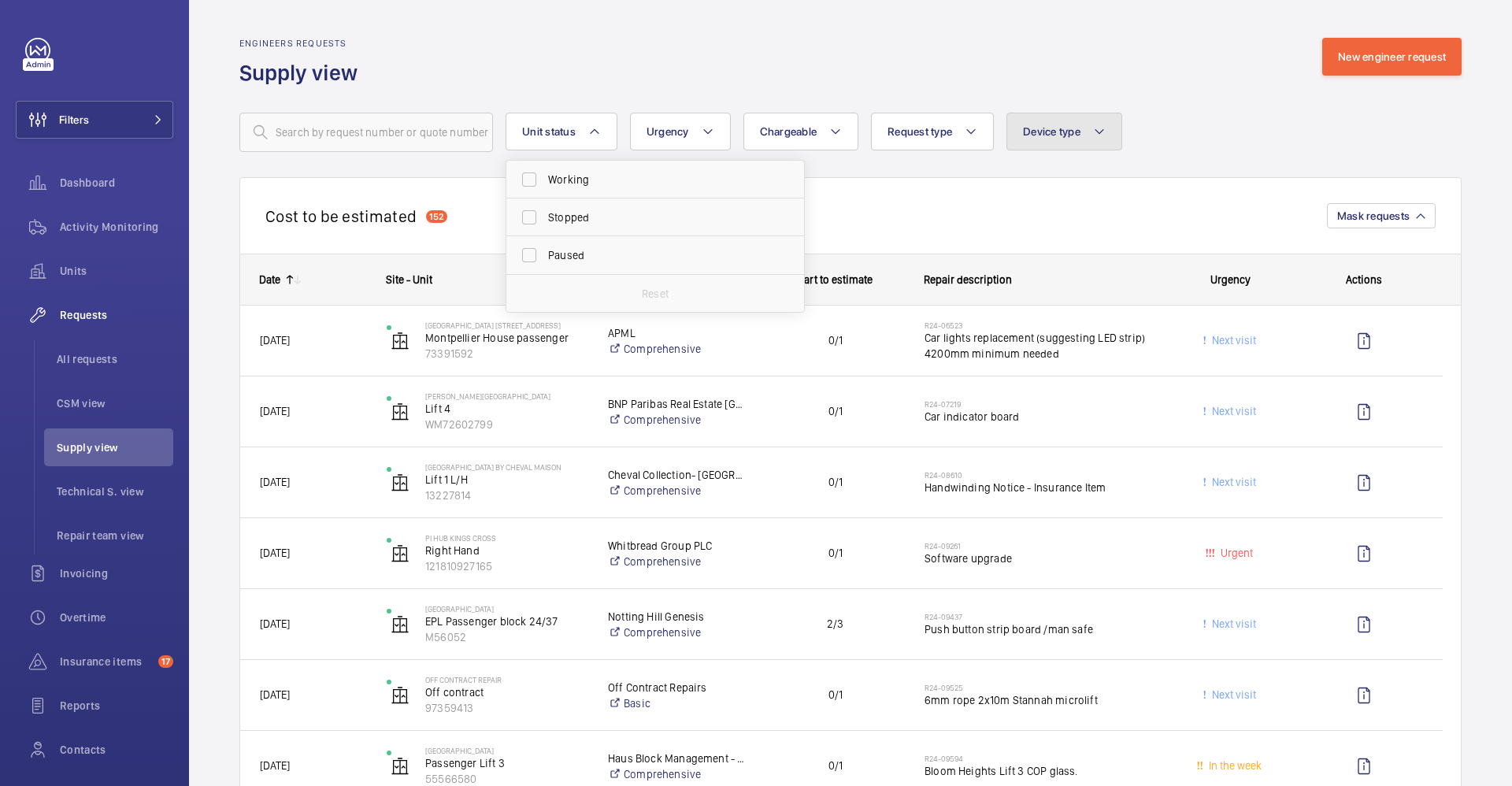
click at [1112, 125] on button "Device type" at bounding box center [1064, 132] width 116 height 38
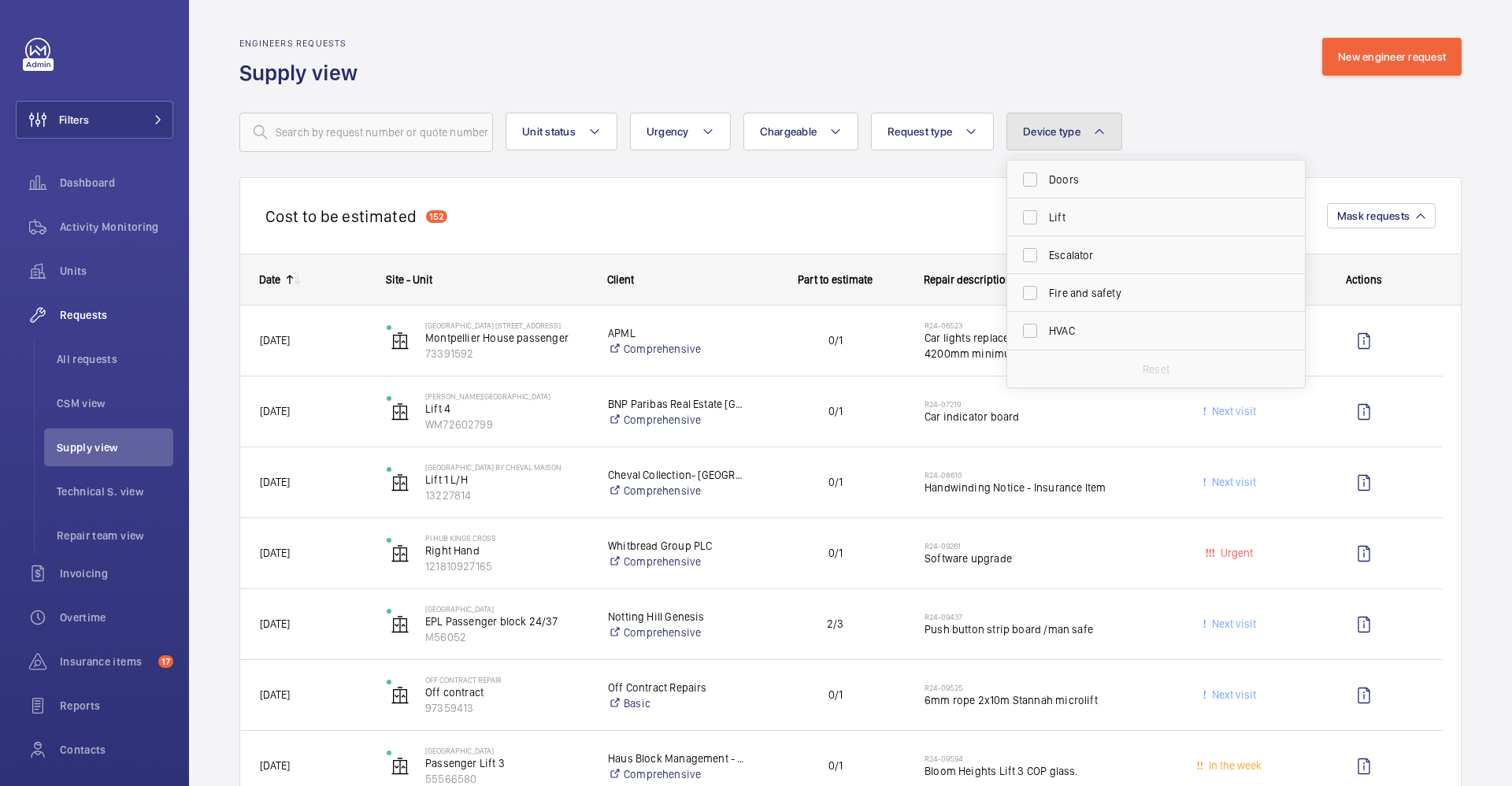
click at [1112, 125] on button "Device type" at bounding box center [1064, 132] width 116 height 38
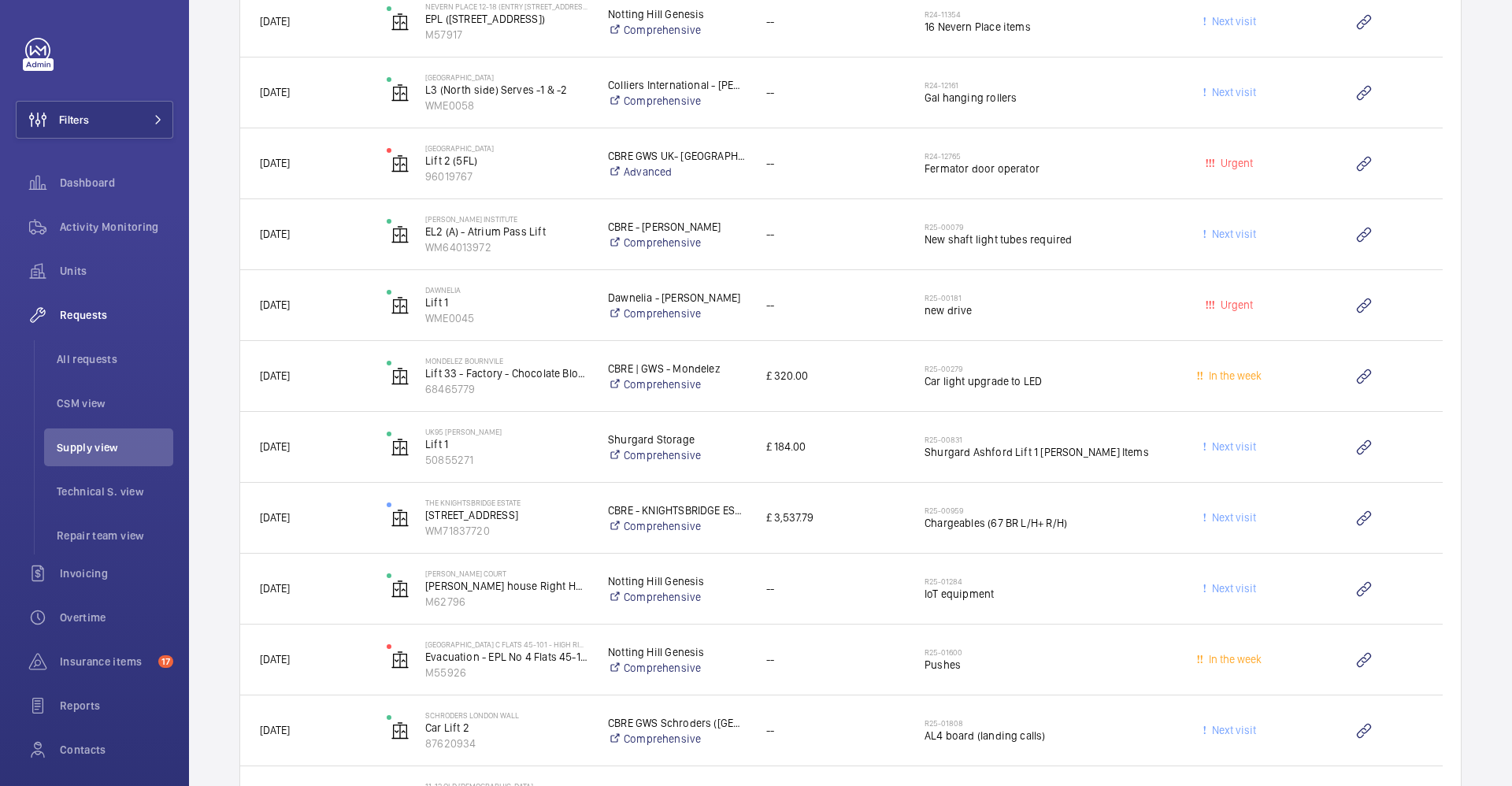
scroll to position [6377, 0]
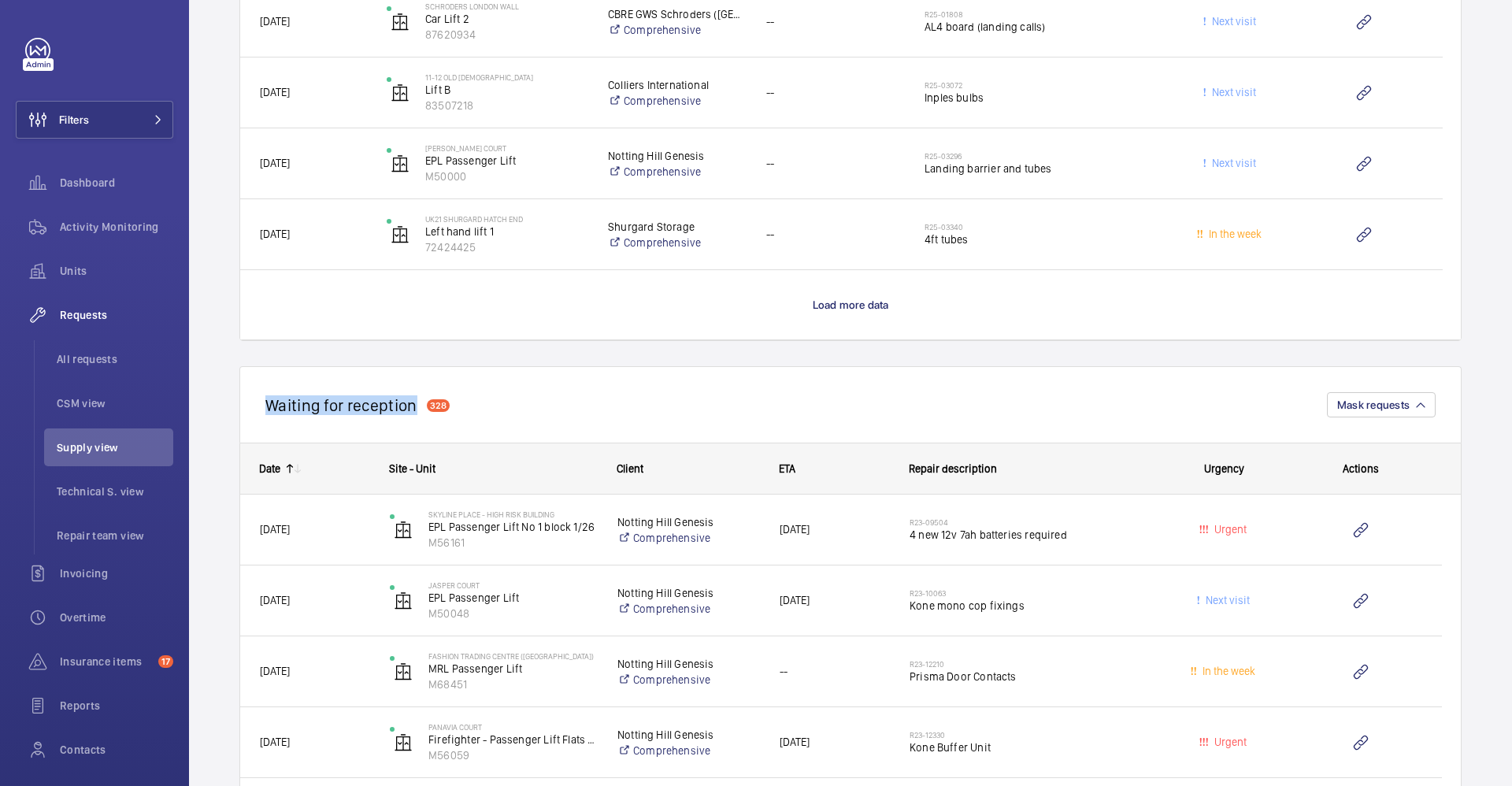
drag, startPoint x: 415, startPoint y: 409, endPoint x: 263, endPoint y: 405, distance: 152.1
click at [260, 411] on div "Waiting for reception 328 Mask requests" at bounding box center [850, 405] width 1222 height 76
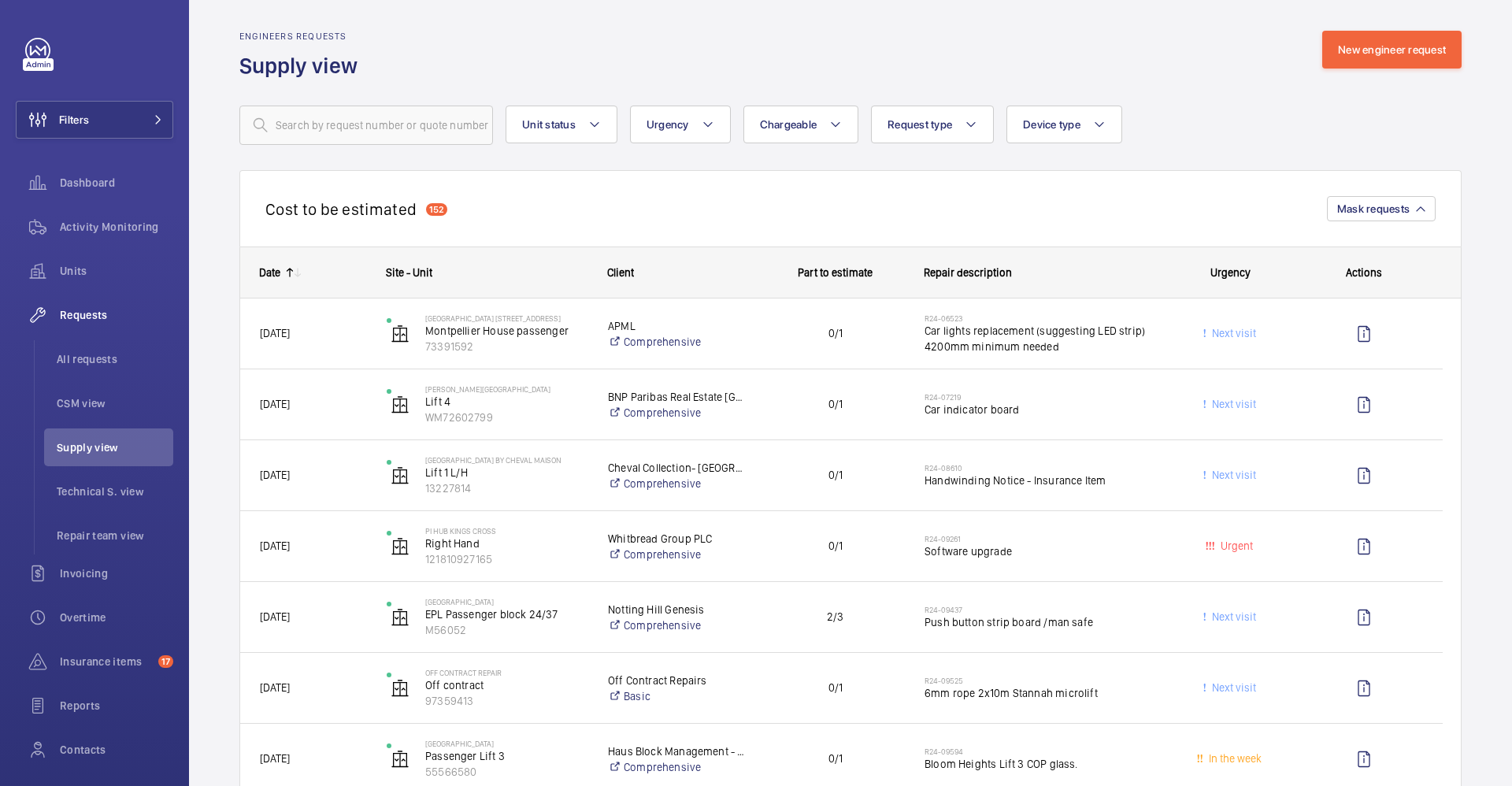
scroll to position [0, 0]
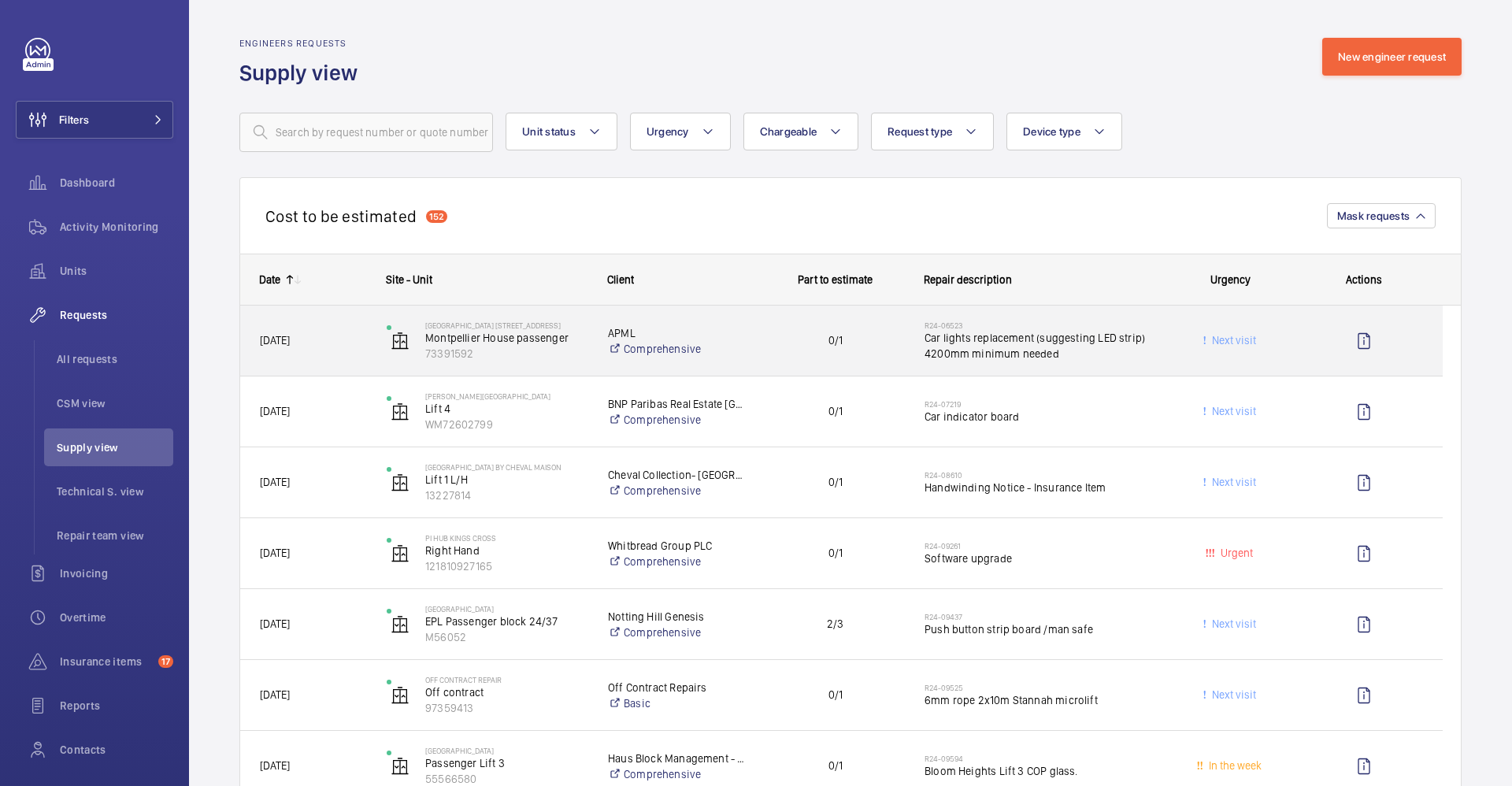
click at [367, 358] on div "[DATE]" at bounding box center [303, 340] width 127 height 70
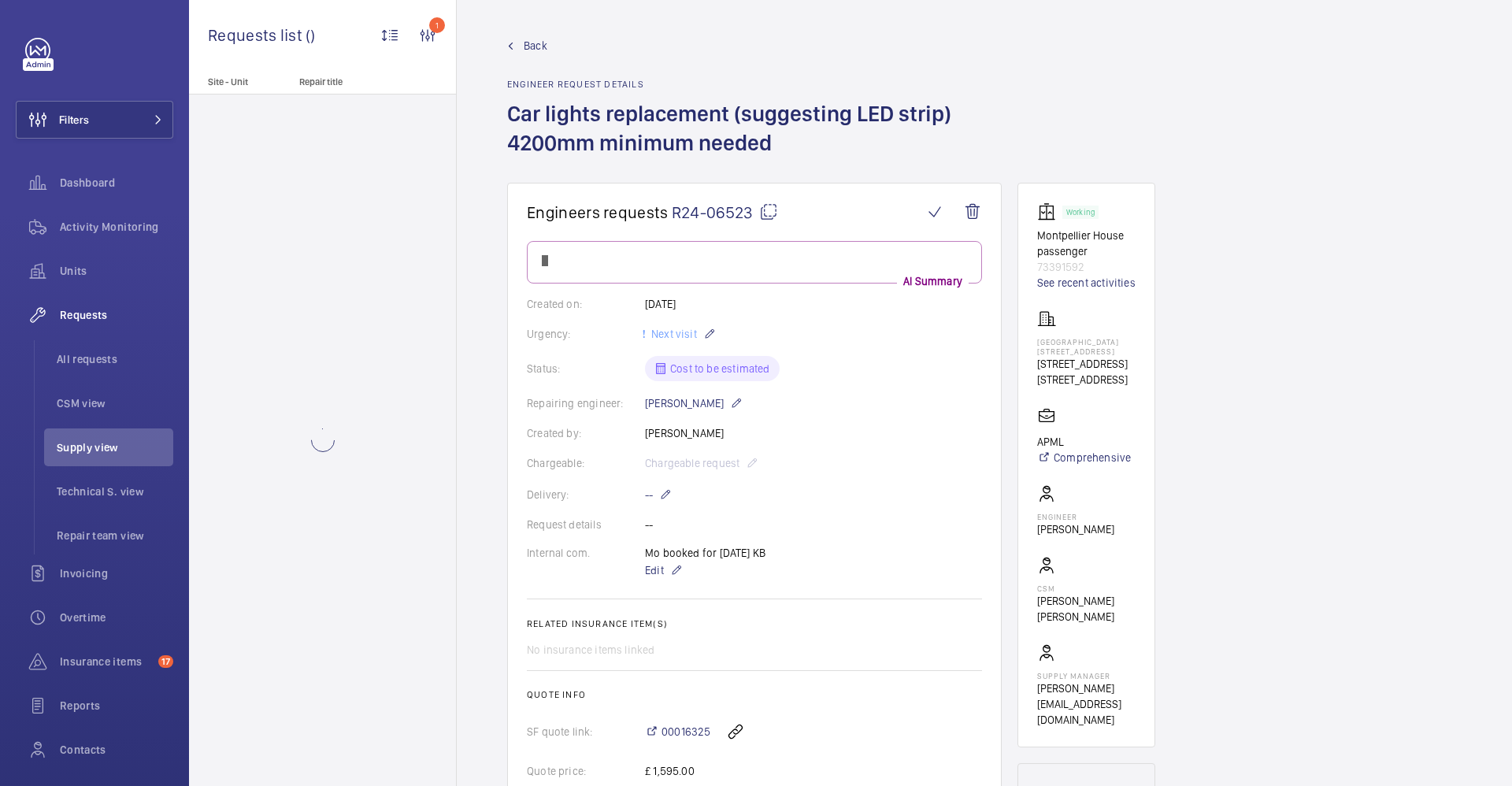
scroll to position [118, 0]
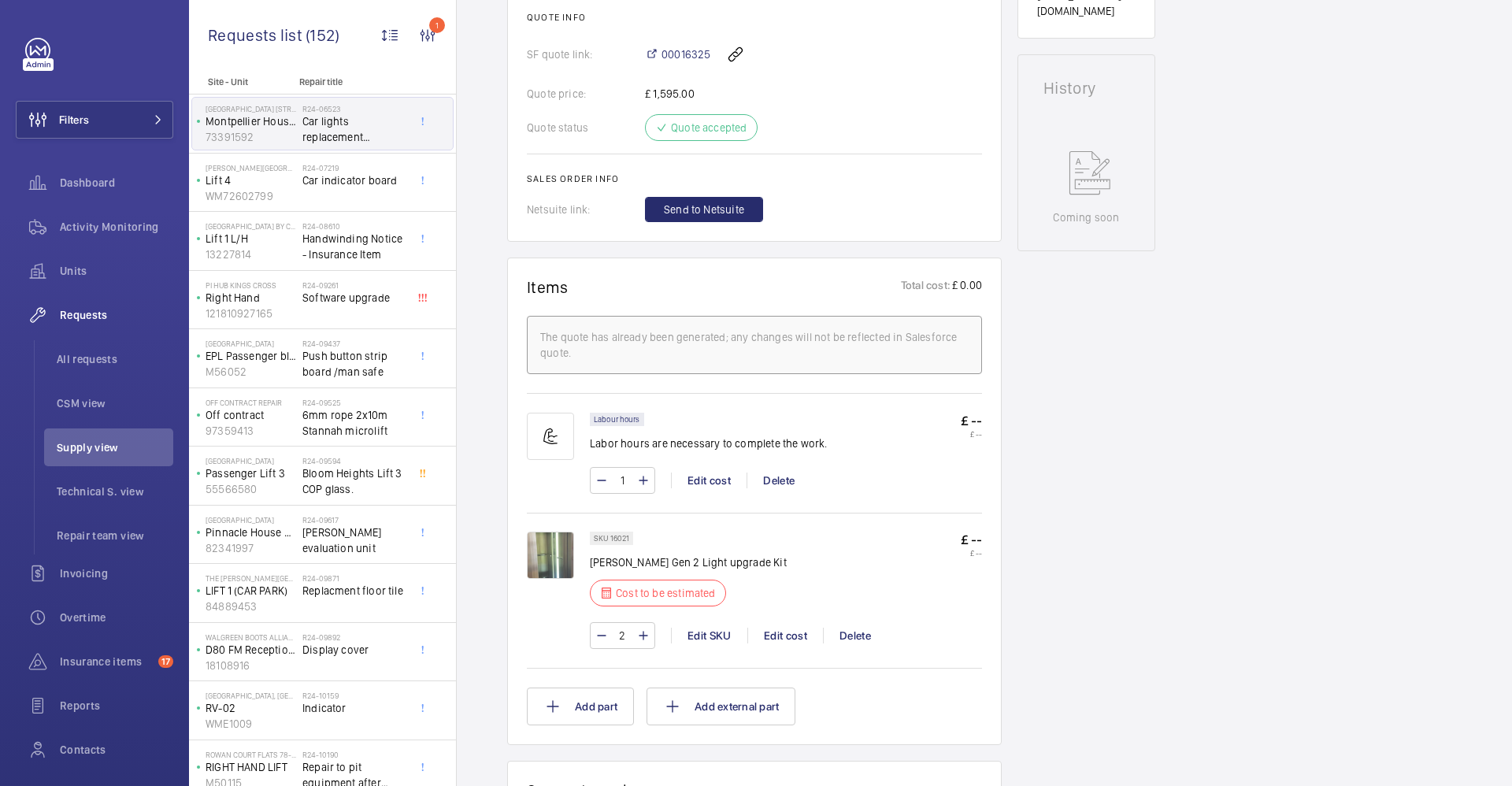
scroll to position [472, 0]
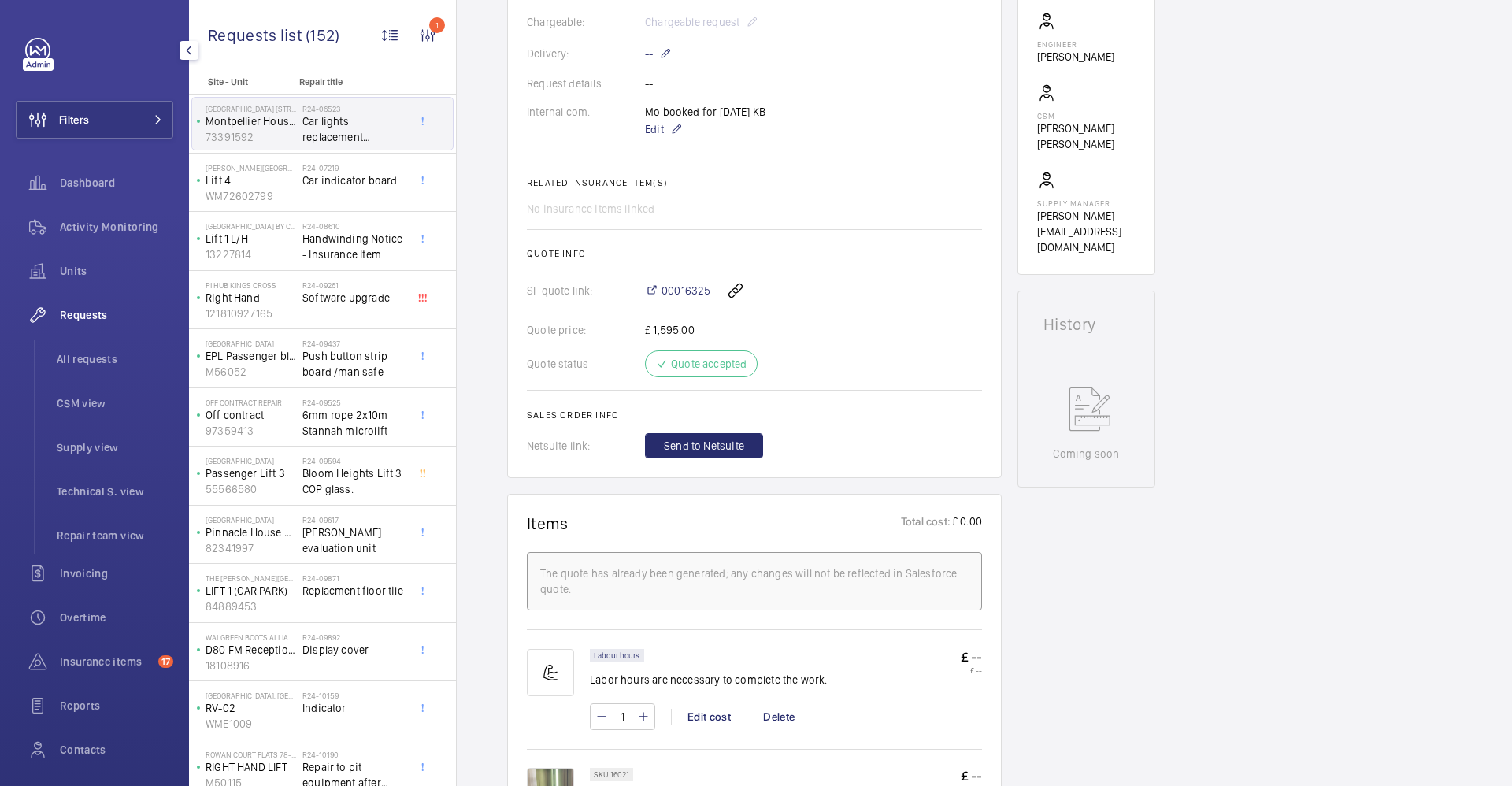
click at [89, 501] on li "Technical S. view" at bounding box center [108, 491] width 129 height 38
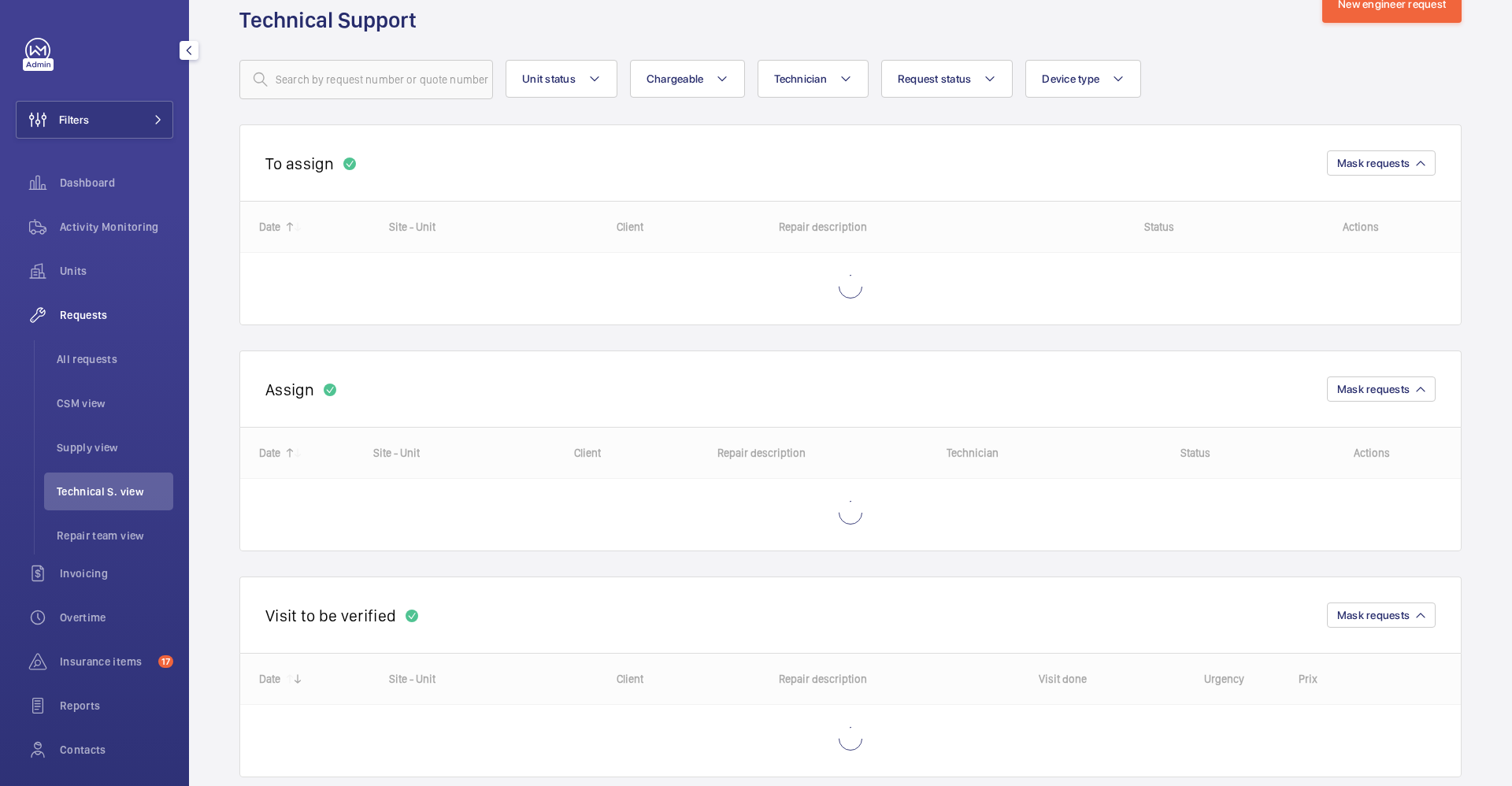
scroll to position [82, 0]
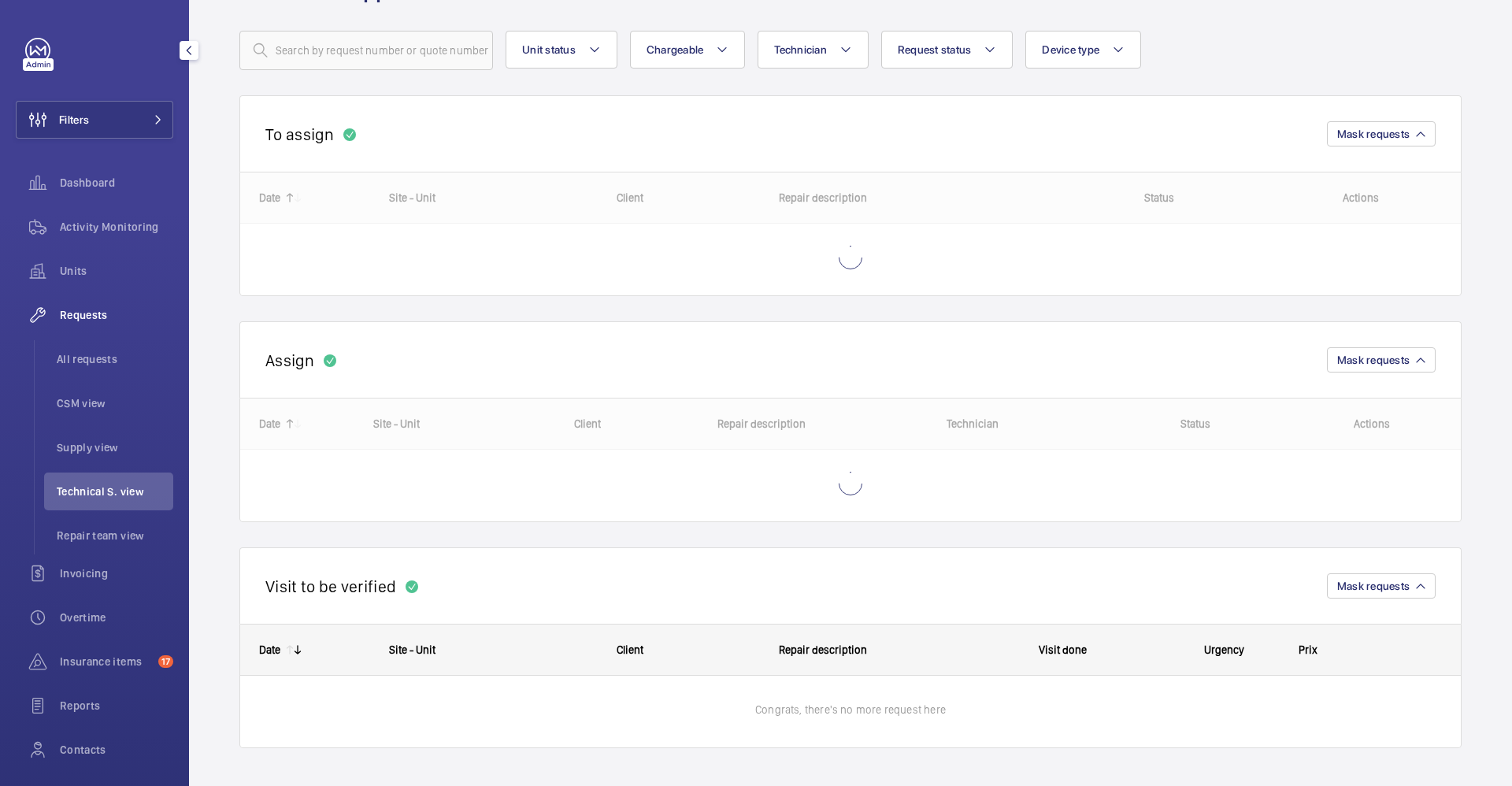
click at [85, 537] on span "Repair team view" at bounding box center [115, 535] width 117 height 16
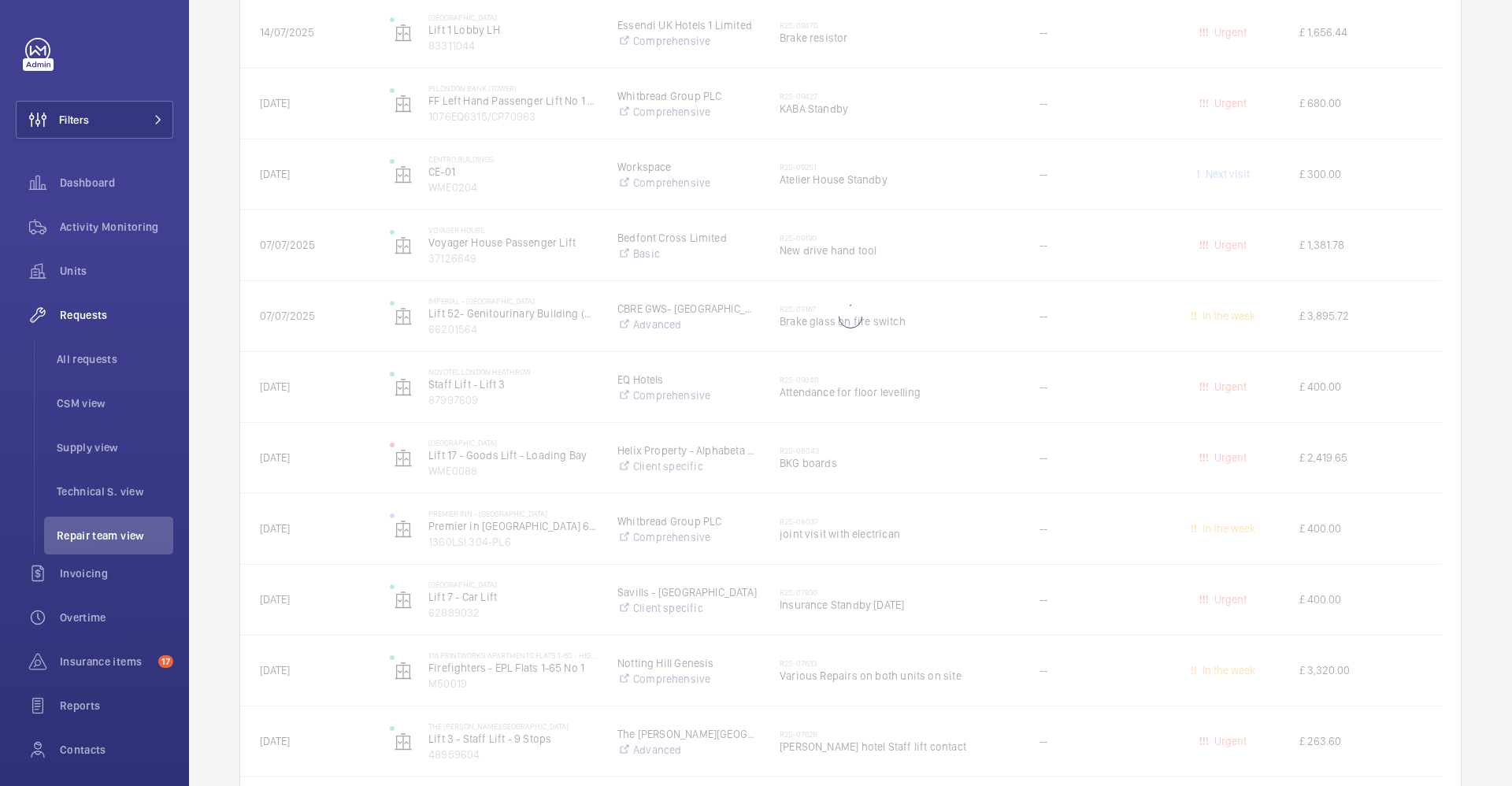
scroll to position [1299, 0]
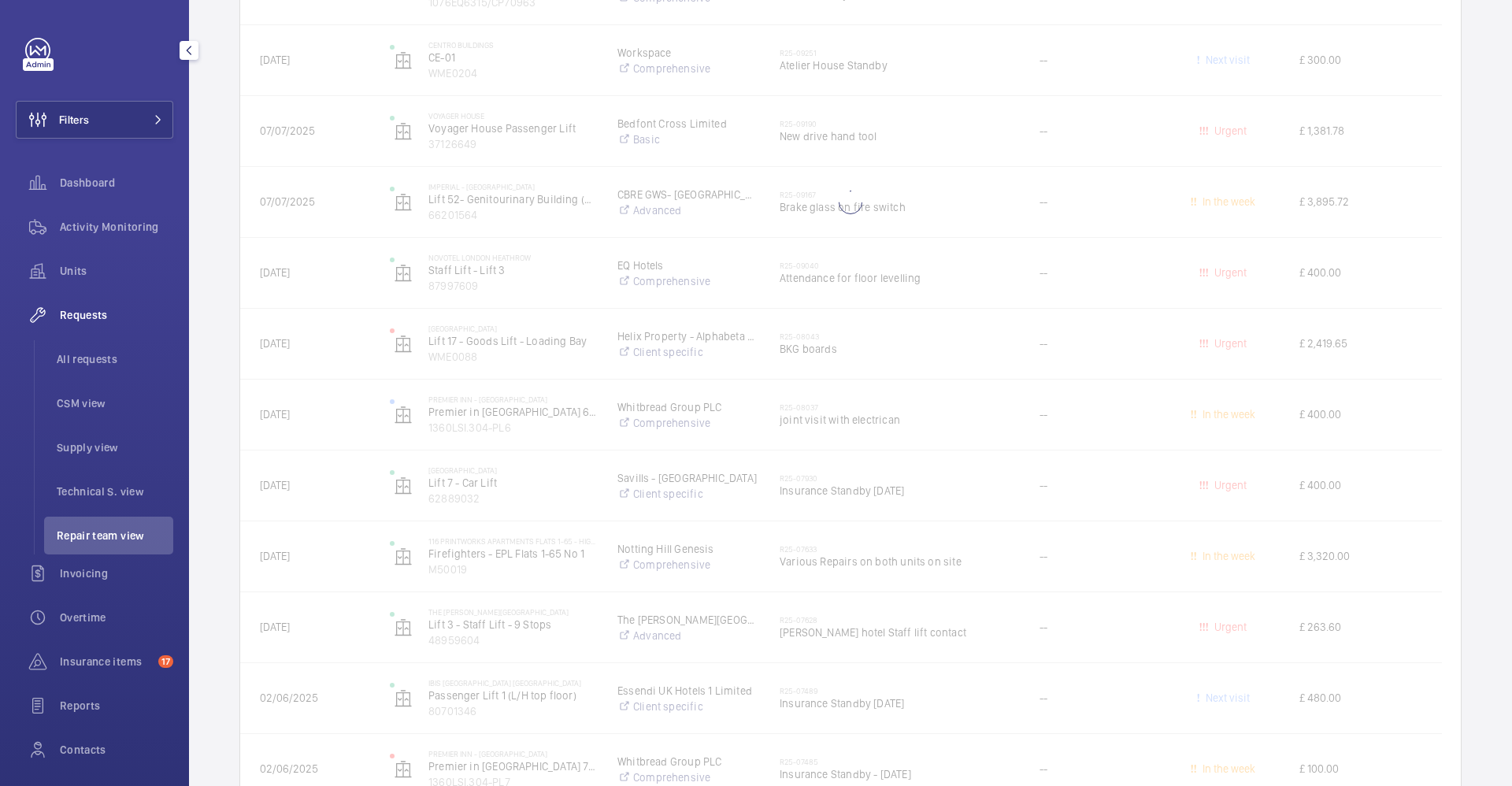
click at [95, 448] on span "Supply view" at bounding box center [115, 447] width 117 height 16
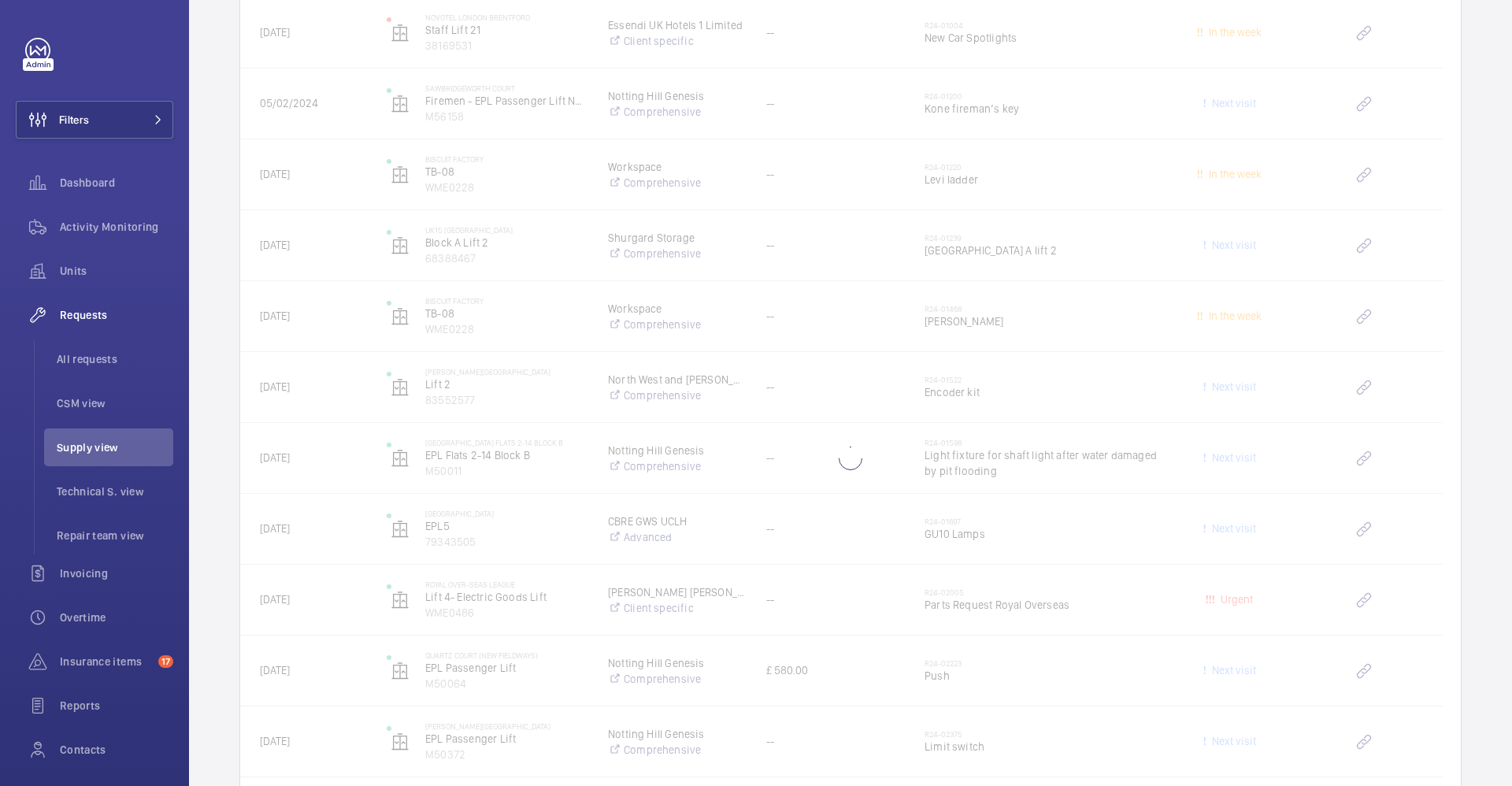
scroll to position [9065, 0]
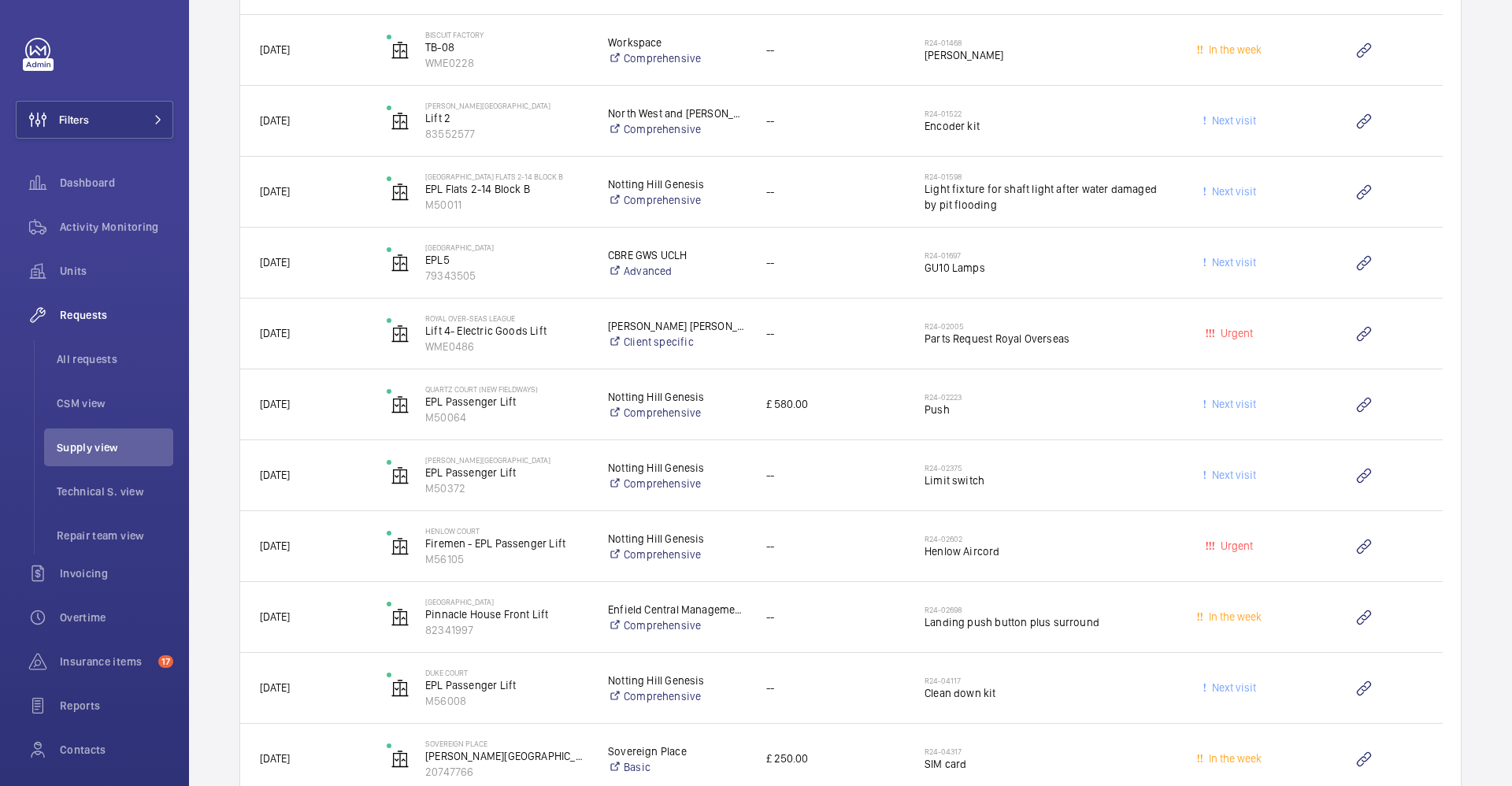
scroll to position [9023, 0]
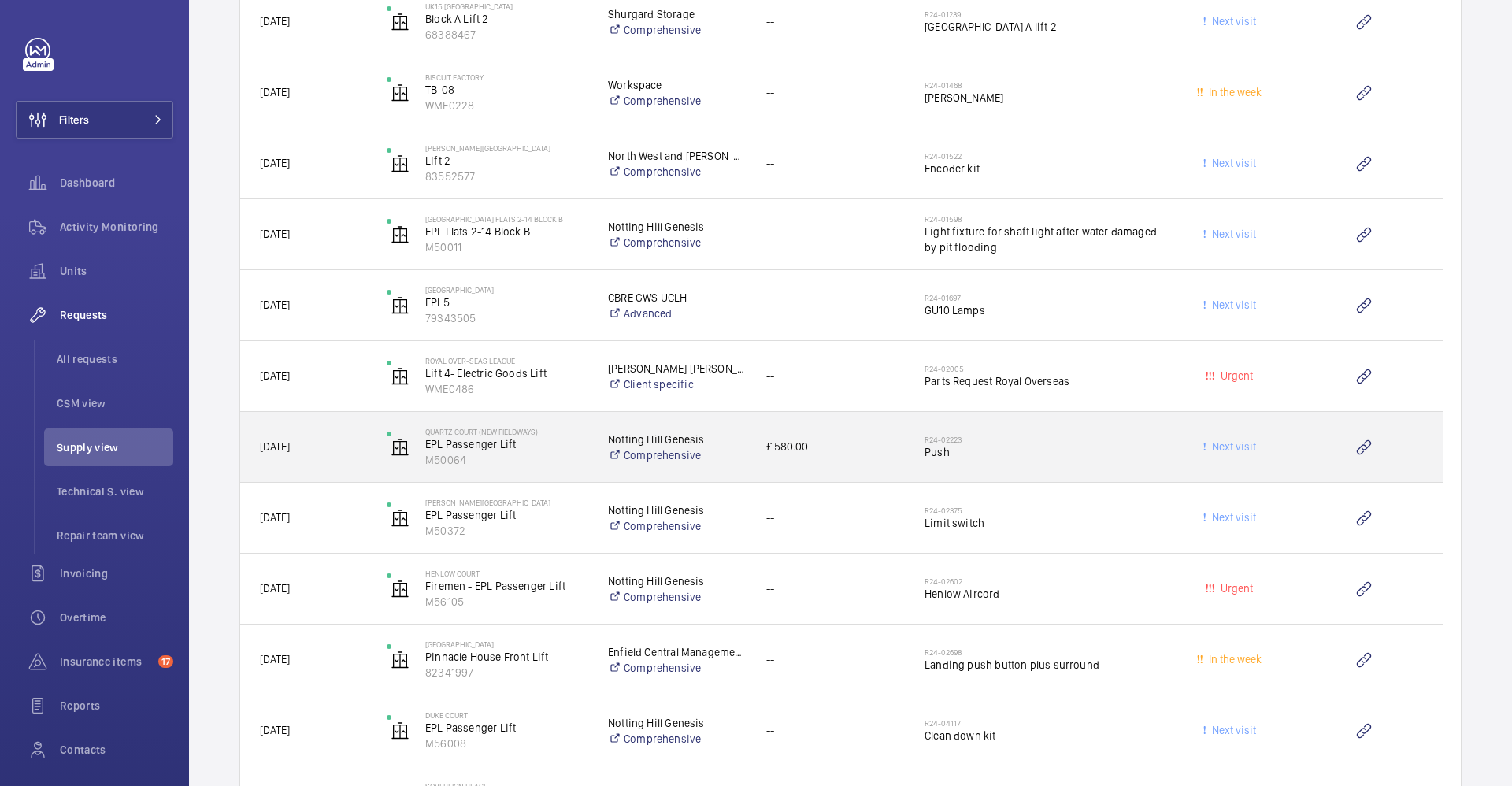
click at [1058, 439] on h2 "R24-02223" at bounding box center [1040, 439] width 233 height 9
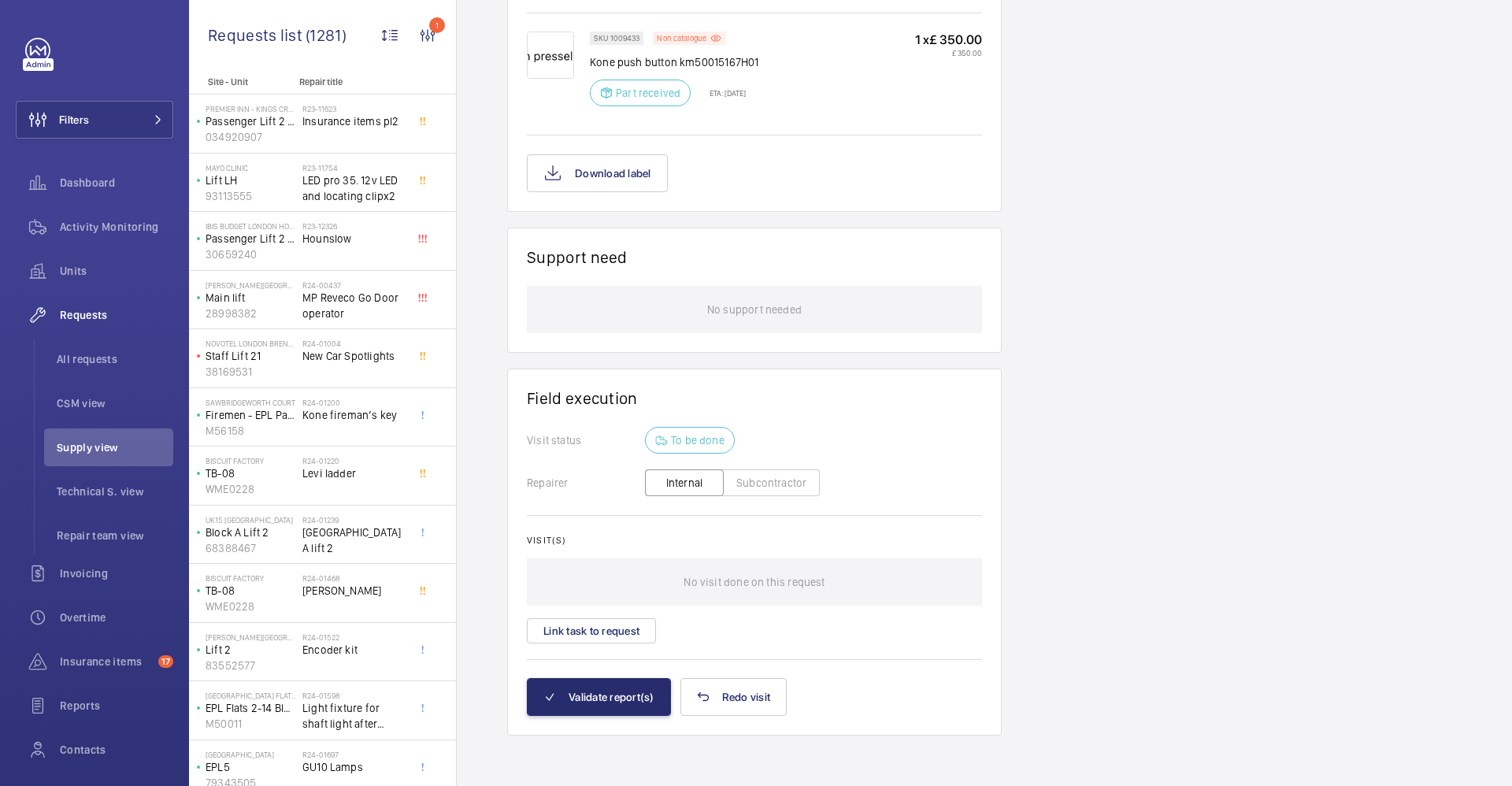
scroll to position [1079, 0]
